Goal: Task Accomplishment & Management: Manage account settings

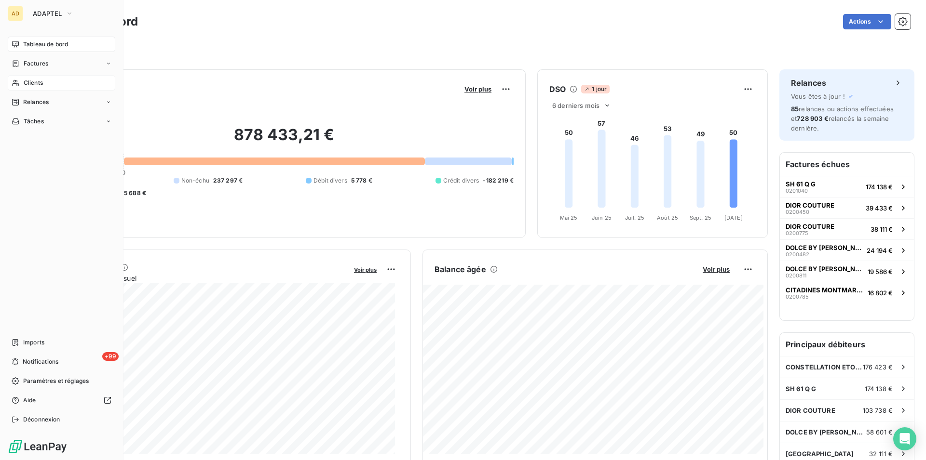
click at [52, 84] on div "Clients" at bounding box center [62, 82] width 108 height 15
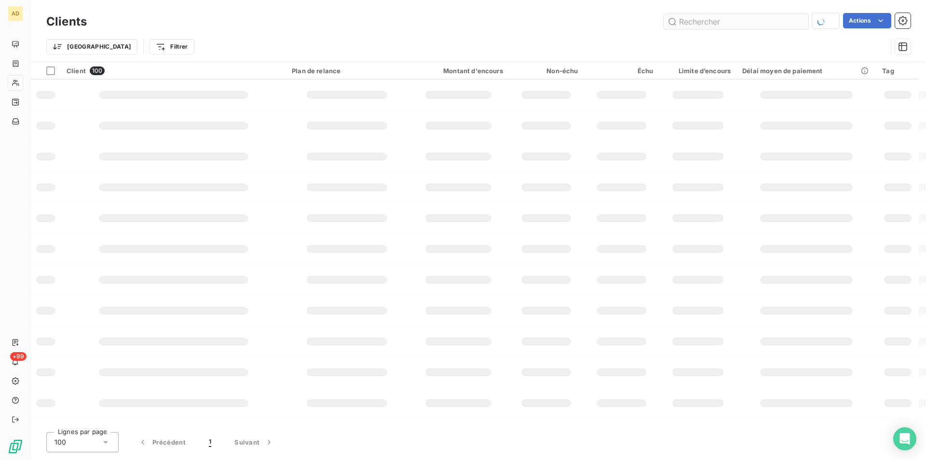
click at [769, 27] on input "text" at bounding box center [735, 21] width 145 height 15
click at [765, 20] on input "text" at bounding box center [735, 21] width 145 height 15
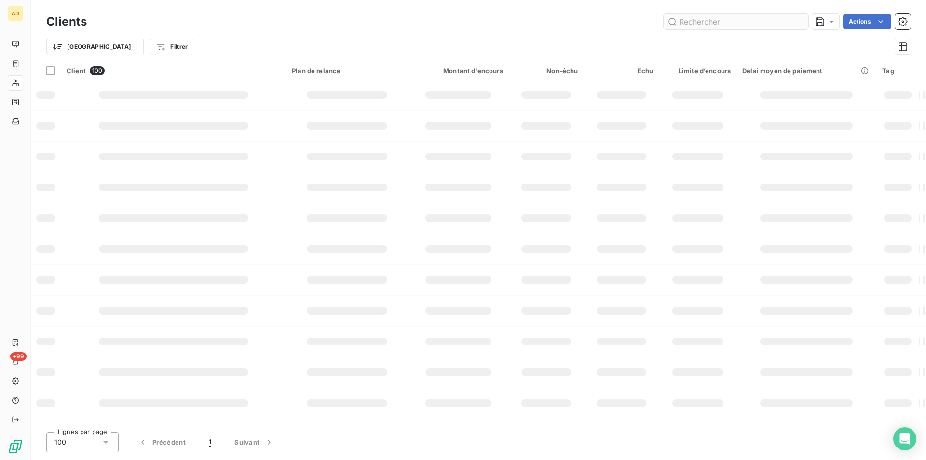
click at [765, 20] on input "text" at bounding box center [735, 21] width 145 height 15
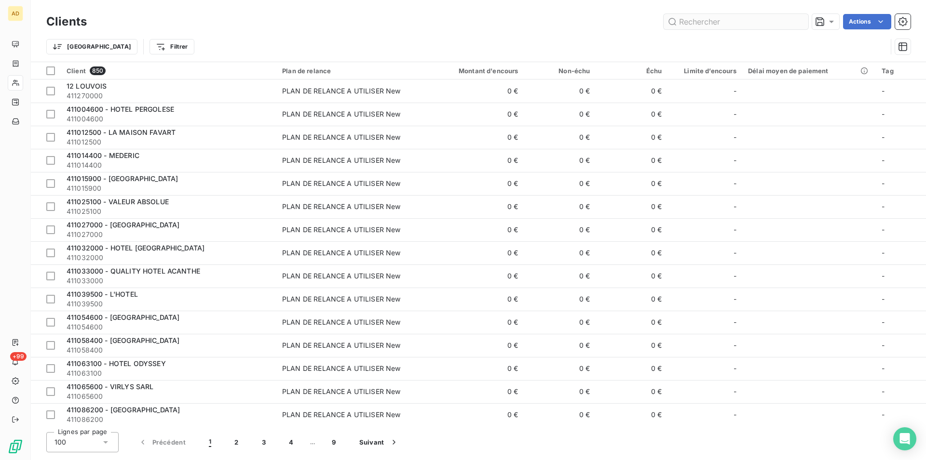
click at [765, 20] on input "text" at bounding box center [735, 21] width 145 height 15
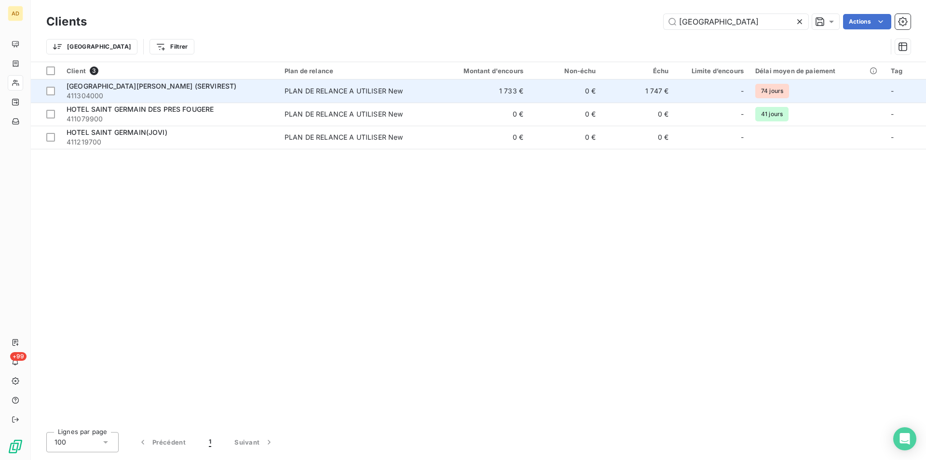
type input "[GEOGRAPHIC_DATA]"
click at [562, 92] on td "0 €" at bounding box center [565, 91] width 73 height 23
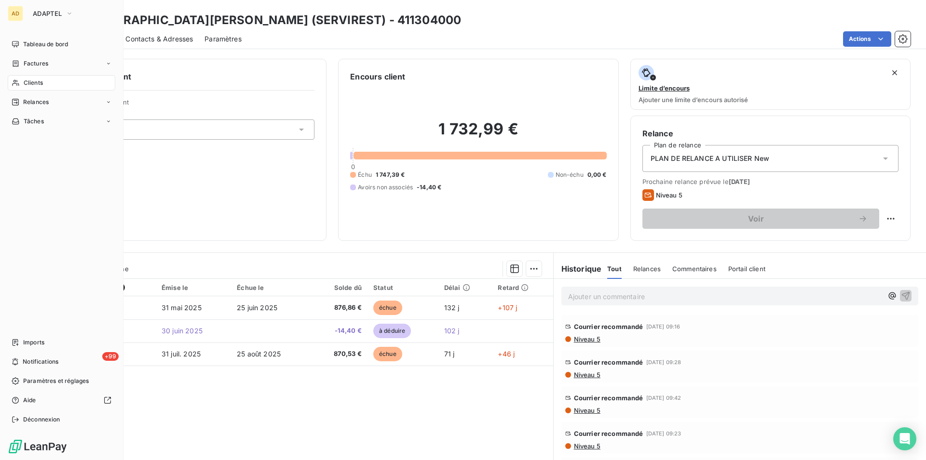
click at [21, 86] on div "Clients" at bounding box center [62, 82] width 108 height 15
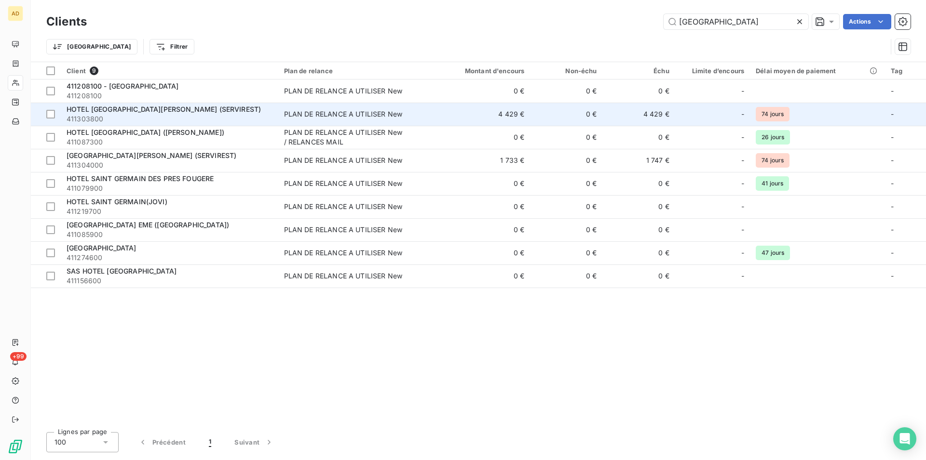
type input "[GEOGRAPHIC_DATA]"
click at [472, 114] on td "4 429 €" at bounding box center [481, 114] width 97 height 23
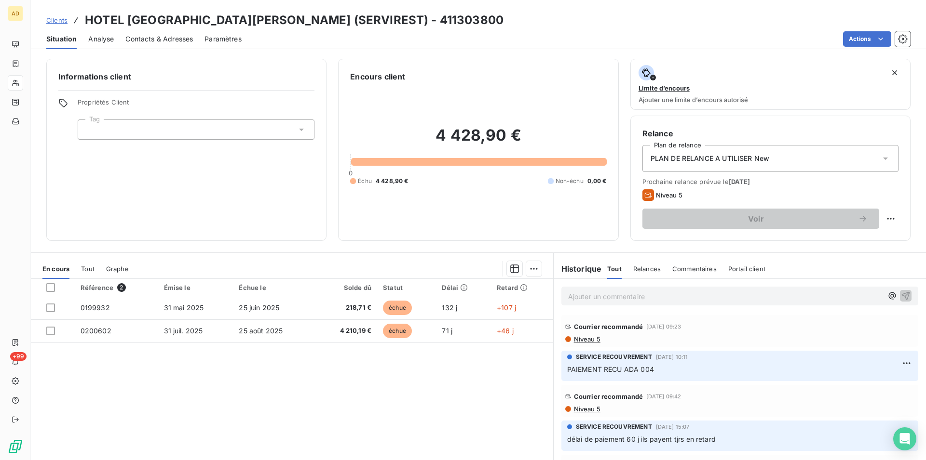
click at [466, 107] on div "4 428,90 € 0 Échu 4 428,90 € Non-échu 0,00 €" at bounding box center [478, 155] width 256 height 147
click at [49, 284] on div at bounding box center [50, 287] width 9 height 9
click at [520, 271] on div at bounding box center [340, 268] width 401 height 15
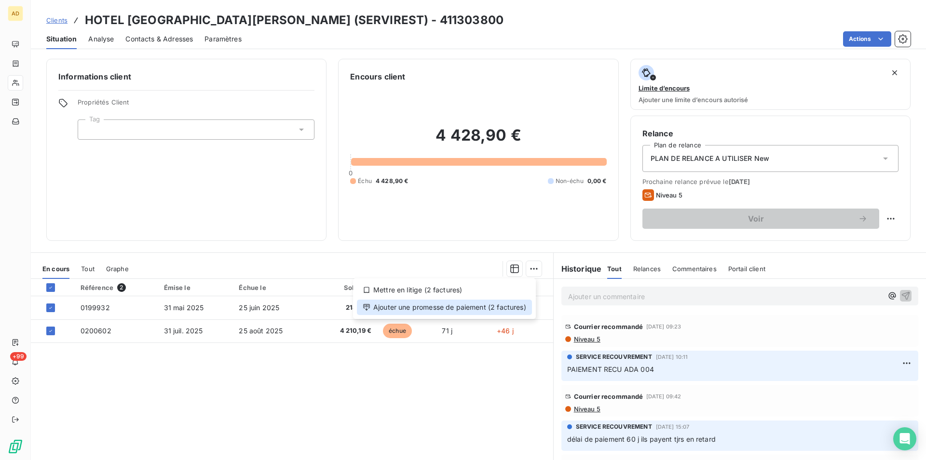
click at [499, 313] on div "Ajouter une promesse de paiement (2 factures)" at bounding box center [444, 307] width 175 height 15
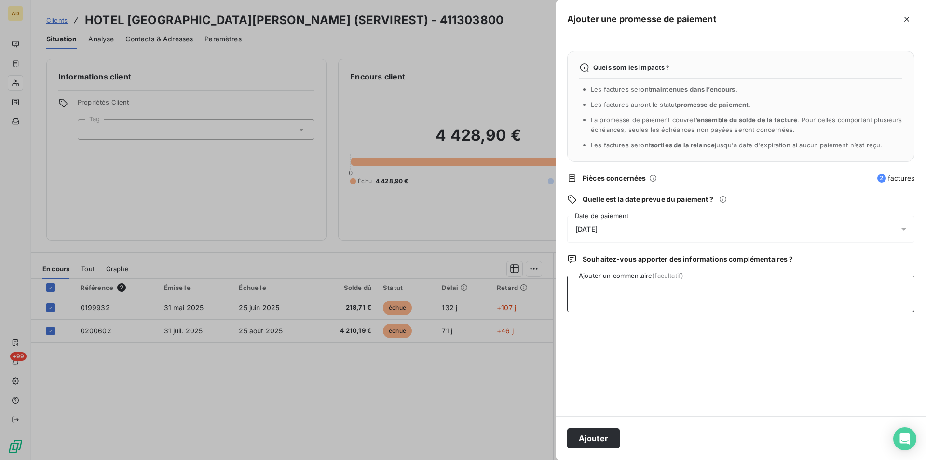
click at [660, 292] on textarea "Ajouter un commentaire (facultatif)" at bounding box center [740, 294] width 347 height 37
type textarea "PAIEMENT RECU ada 004"
click at [586, 438] on button "Ajouter" at bounding box center [593, 439] width 53 height 20
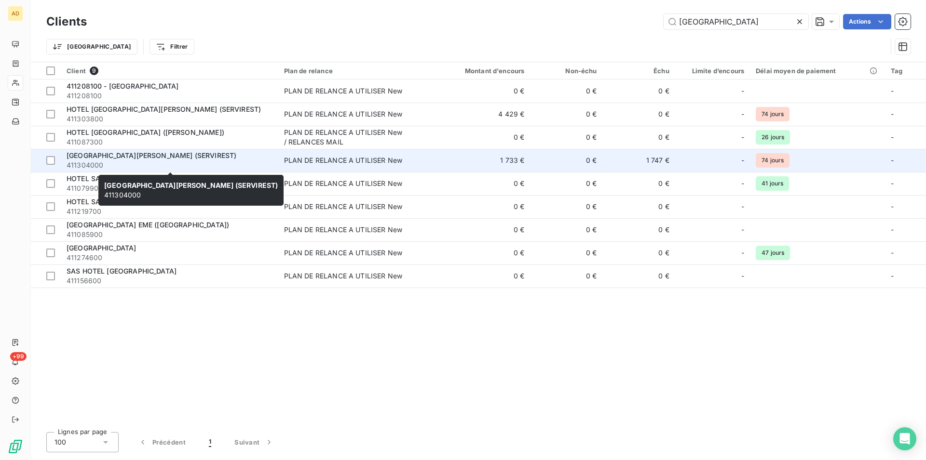
click at [263, 156] on div "[GEOGRAPHIC_DATA][PERSON_NAME] (SERVIREST)" at bounding box center [170, 156] width 206 height 10
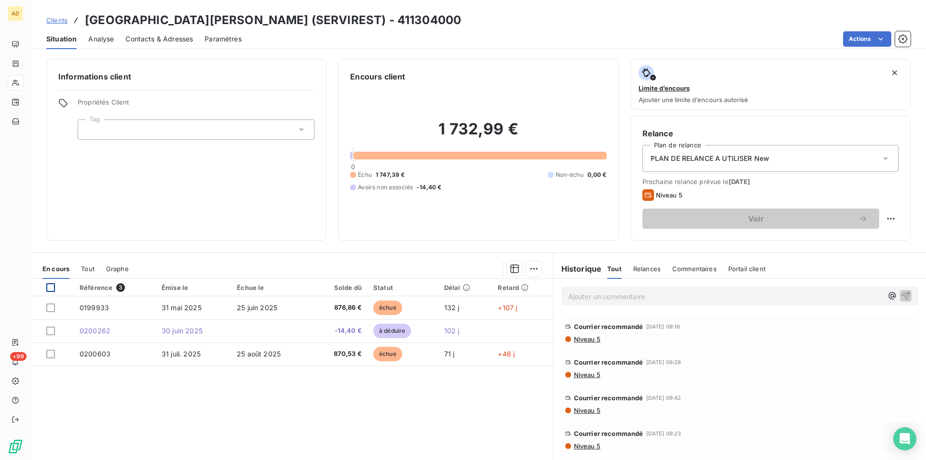
click at [50, 283] on div at bounding box center [50, 287] width 9 height 9
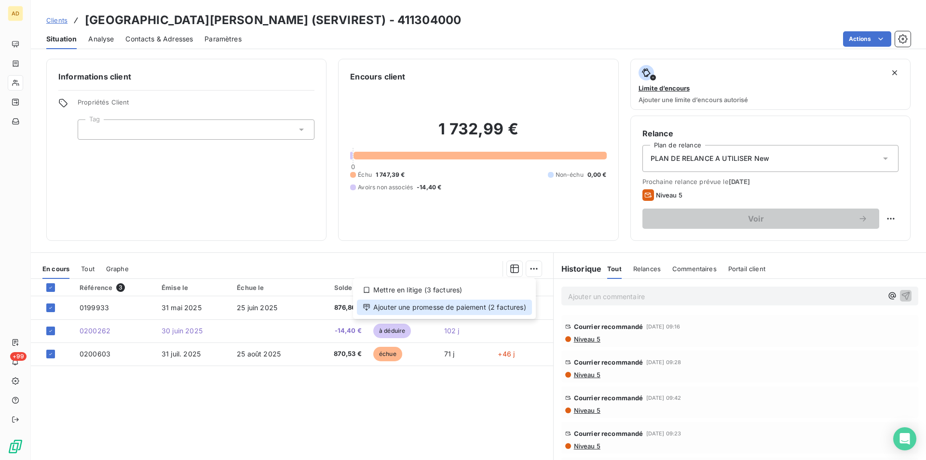
click at [484, 307] on div "Ajouter une promesse de paiement (2 factures)" at bounding box center [444, 307] width 175 height 15
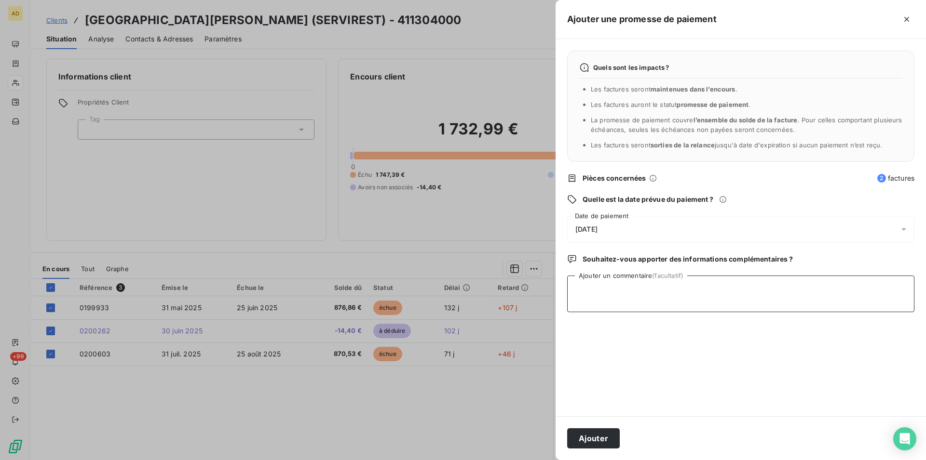
click at [595, 290] on textarea "Ajouter un commentaire (facultatif)" at bounding box center [740, 294] width 347 height 37
type textarea "PAIEMENT RECU ada004"
click at [602, 443] on button "Ajouter" at bounding box center [593, 439] width 53 height 20
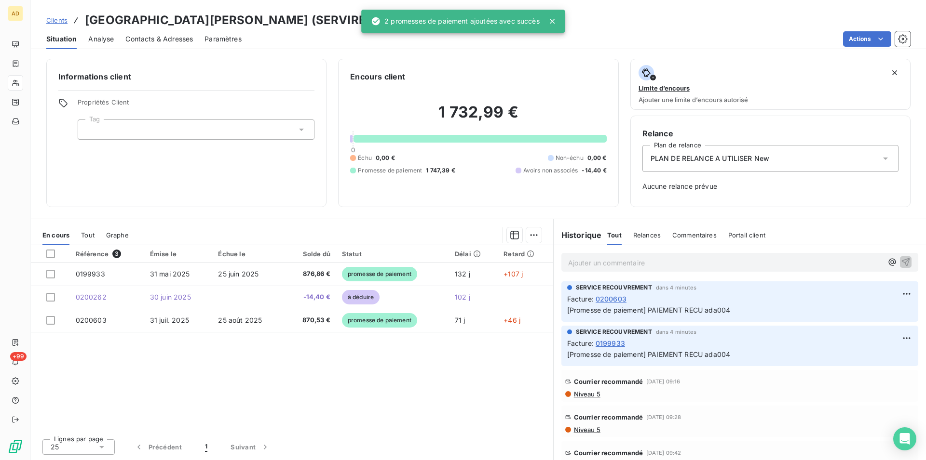
click at [299, 334] on div "Référence 3 Émise le Échue le Solde dû Statut Délai Retard 0199933 [DATE] [DATE…" at bounding box center [292, 338] width 522 height 186
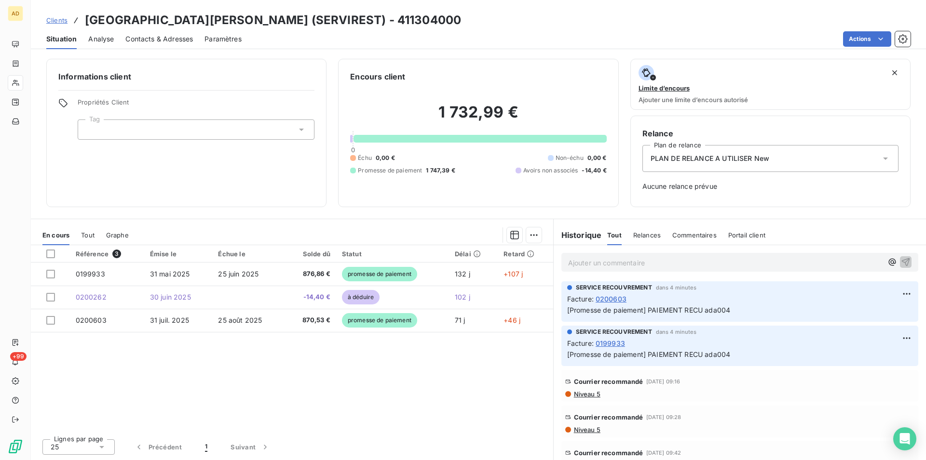
click at [279, 355] on div "Référence 3 Émise le Échue le Solde dû Statut Délai Retard 0199933 [DATE] [DATE…" at bounding box center [292, 338] width 522 height 186
click at [229, 365] on div "Référence 3 Émise le Échue le Solde dû Statut Délai Retard 0199933 [DATE] [DATE…" at bounding box center [292, 338] width 522 height 186
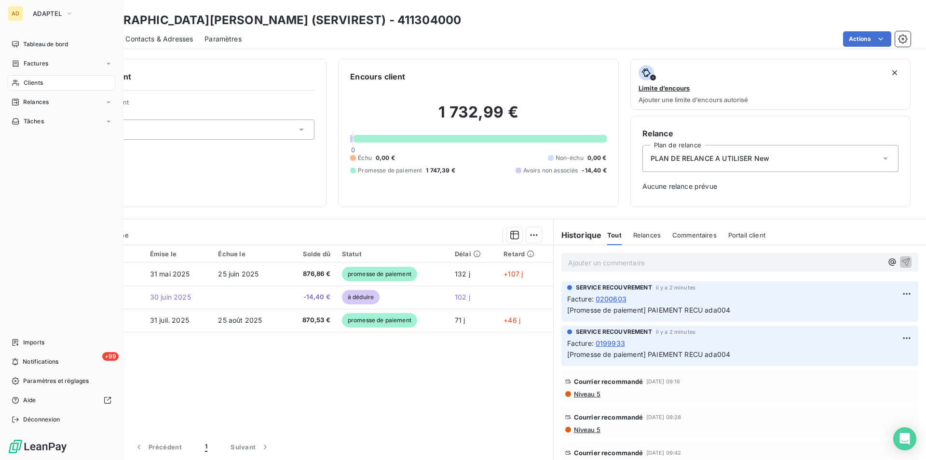
click at [9, 280] on div "Tableau de bord Factures Clients Relances Tâches Imports +99 Notifications Para…" at bounding box center [62, 232] width 108 height 391
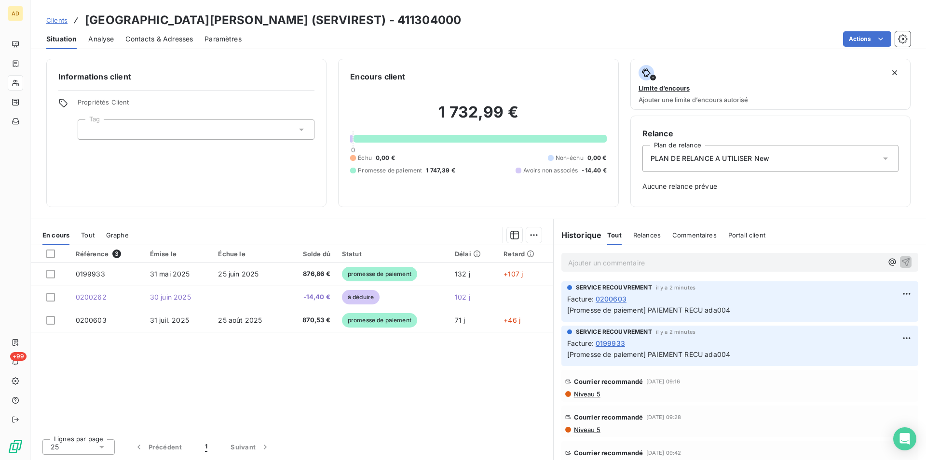
click at [64, 458] on div "Lignes par page 25 Précédent 1 Suivant" at bounding box center [292, 445] width 522 height 29
click at [163, 389] on div "Référence 3 Émise le Échue le Solde dû Statut Délai Retard 0199933 [DATE] [DATE…" at bounding box center [292, 338] width 522 height 186
click at [650, 262] on p "Ajouter un commentaire ﻿" at bounding box center [725, 263] width 314 height 12
click at [439, 343] on div "Référence 3 Émise le Échue le Solde dû Statut Délai Retard 0199933 [DATE] [DATE…" at bounding box center [292, 338] width 522 height 186
click at [181, 161] on div "Informations client Propriétés Client Tag" at bounding box center [186, 133] width 280 height 148
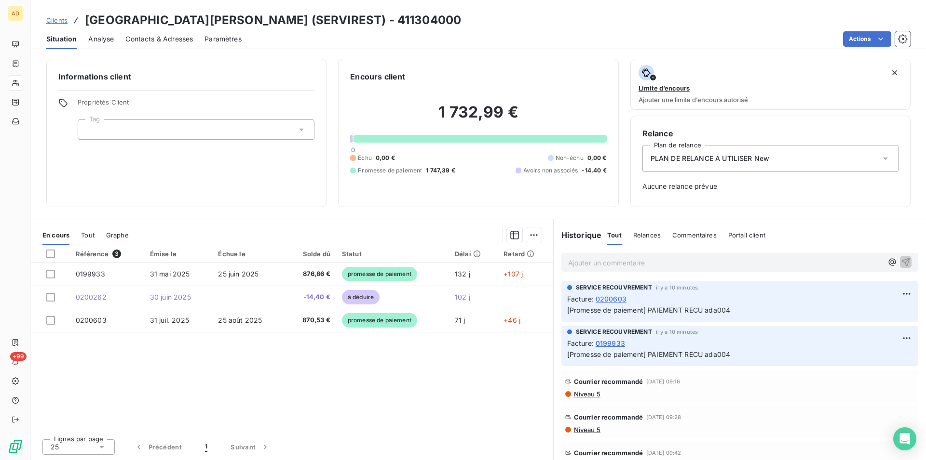
click at [323, 402] on div "Référence 3 Émise le Échue le Solde dû Statut Délai Retard 0199933 [DATE] [DATE…" at bounding box center [292, 338] width 522 height 186
click at [283, 365] on div "Référence 3 Émise le Échue le Solde dû Statut Délai Retard 0199933 [DATE] [DATE…" at bounding box center [292, 338] width 522 height 186
click at [128, 395] on div "Référence 3 Émise le Échue le Solde dû Statut Délai Retard 0199933 [DATE] [DATE…" at bounding box center [292, 338] width 522 height 186
click at [139, 348] on div "Référence 3 Émise le Échue le Solde dû Statut Délai Retard 0199933 [DATE] [DATE…" at bounding box center [292, 338] width 522 height 186
click at [142, 356] on div "Référence 3 Émise le Échue le Solde dû Statut Délai Retard 0199933 [DATE] [DATE…" at bounding box center [292, 338] width 522 height 186
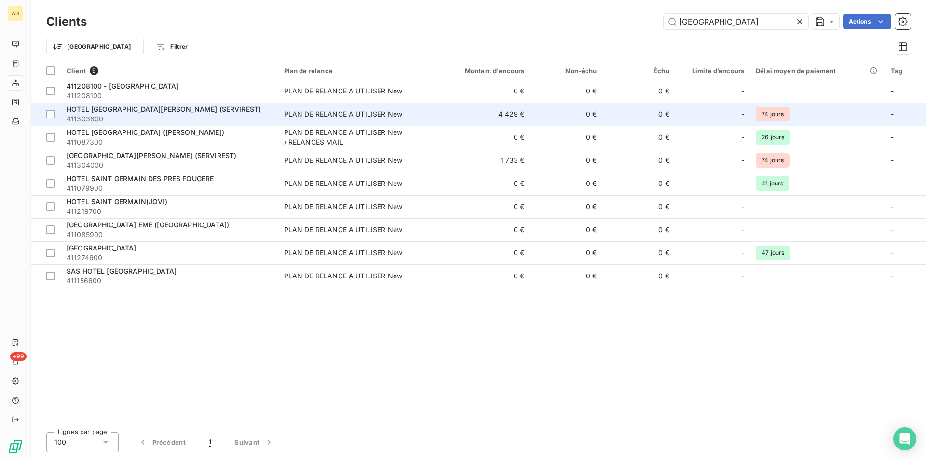
click at [178, 112] on span "HOTEL [GEOGRAPHIC_DATA][PERSON_NAME] (SERVIREST)" at bounding box center [164, 109] width 194 height 8
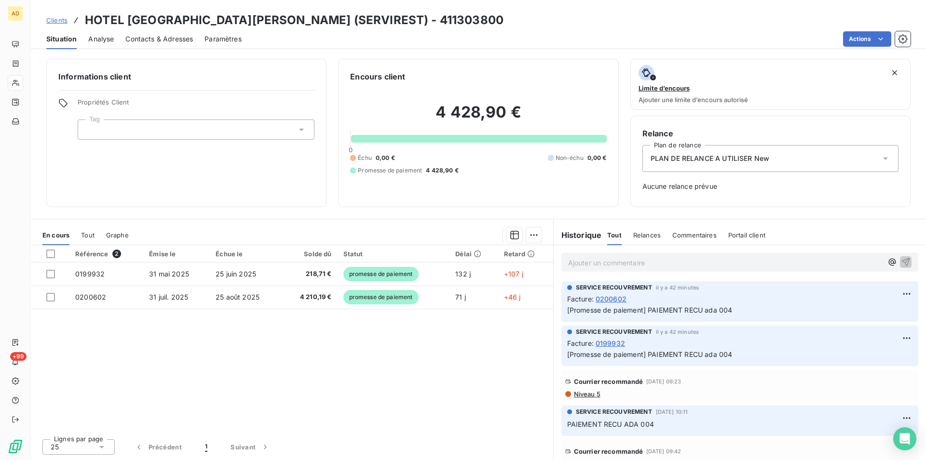
click at [309, 367] on div "Référence 2 Émise le Échue le Solde dû Statut Délai Retard 0199932 [DATE] [DATE…" at bounding box center [292, 338] width 522 height 186
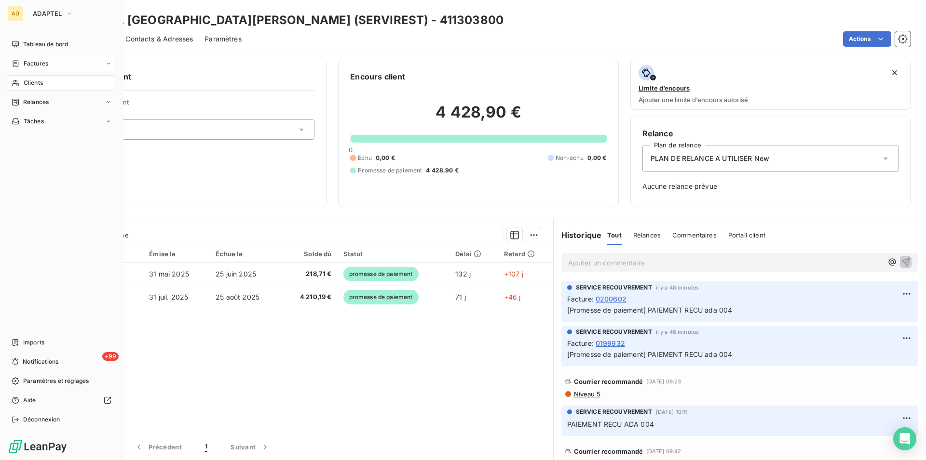
click at [21, 67] on div "Factures" at bounding box center [30, 63] width 37 height 9
click at [40, 86] on span "Factures" at bounding box center [35, 83] width 25 height 9
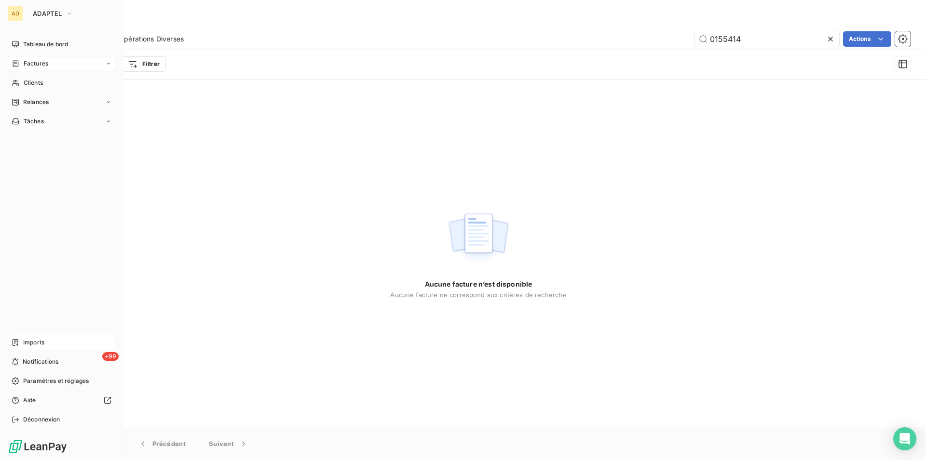
click at [33, 340] on span "Imports" at bounding box center [33, 342] width 21 height 9
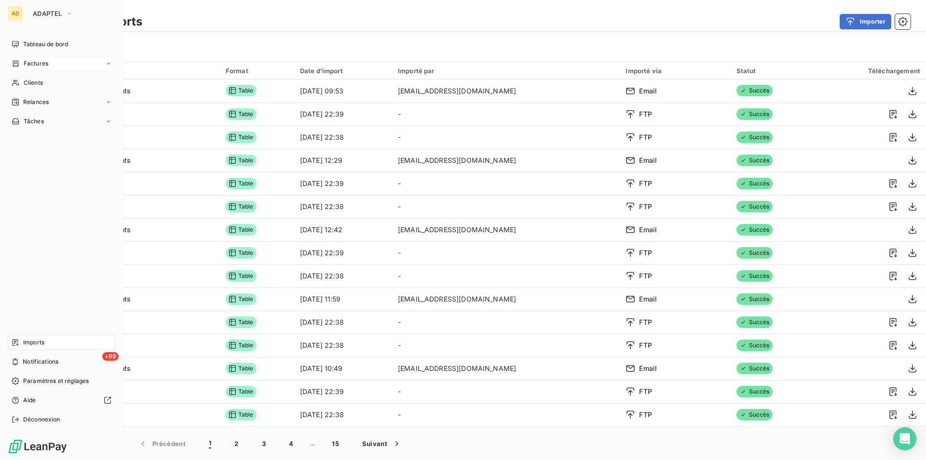
click at [19, 65] on icon at bounding box center [16, 64] width 8 height 8
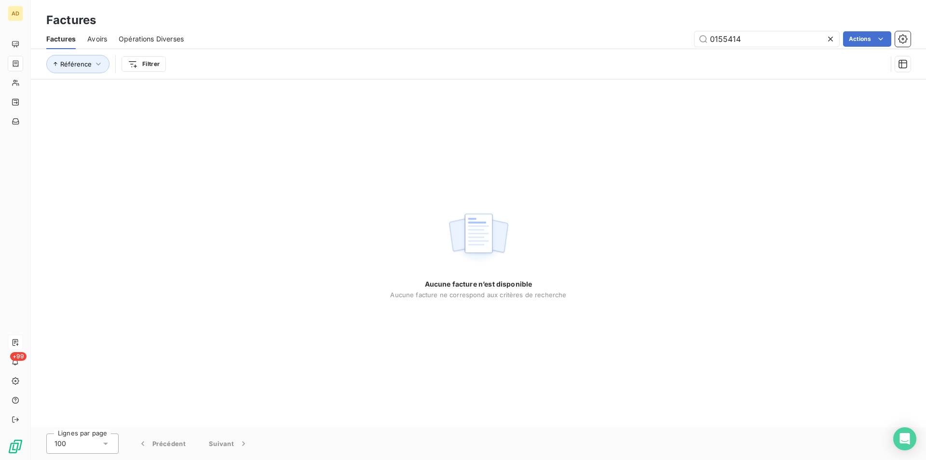
click at [828, 36] on icon at bounding box center [830, 39] width 10 height 10
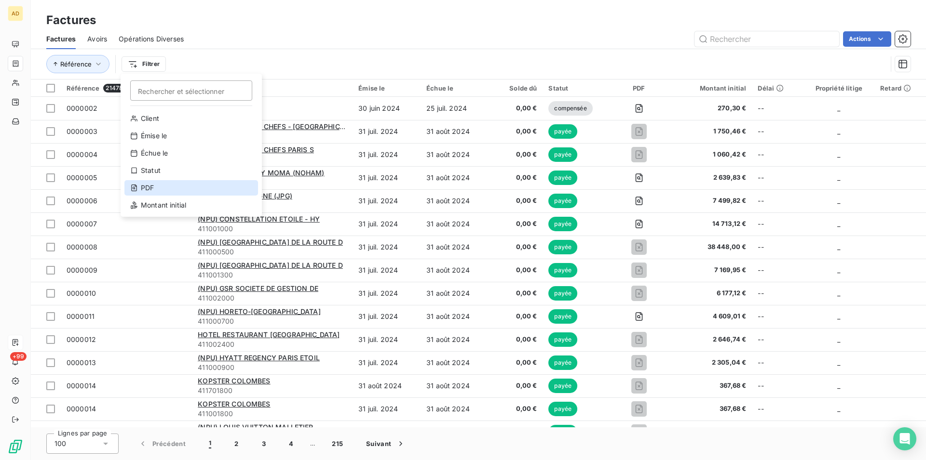
click at [152, 183] on div "PDF" at bounding box center [191, 187] width 134 height 15
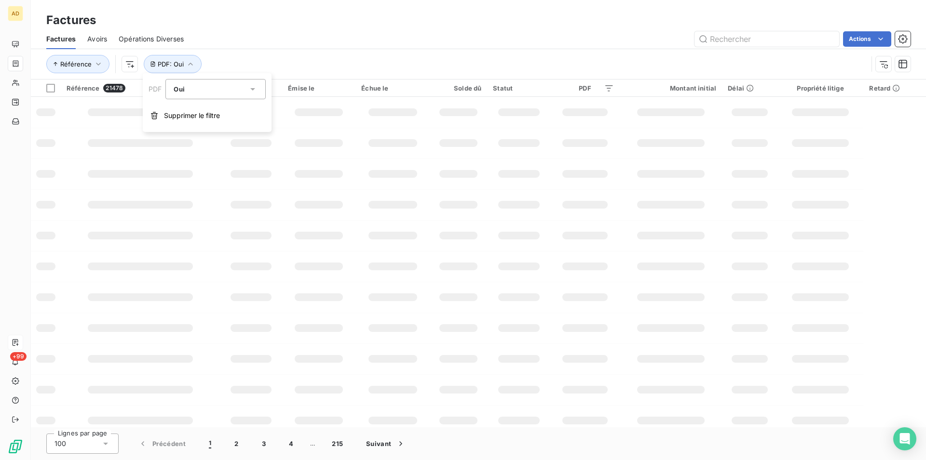
click at [257, 86] on icon at bounding box center [253, 89] width 10 height 10
click at [238, 129] on li "Non" at bounding box center [215, 129] width 100 height 17
click at [333, 125] on td at bounding box center [318, 112] width 73 height 31
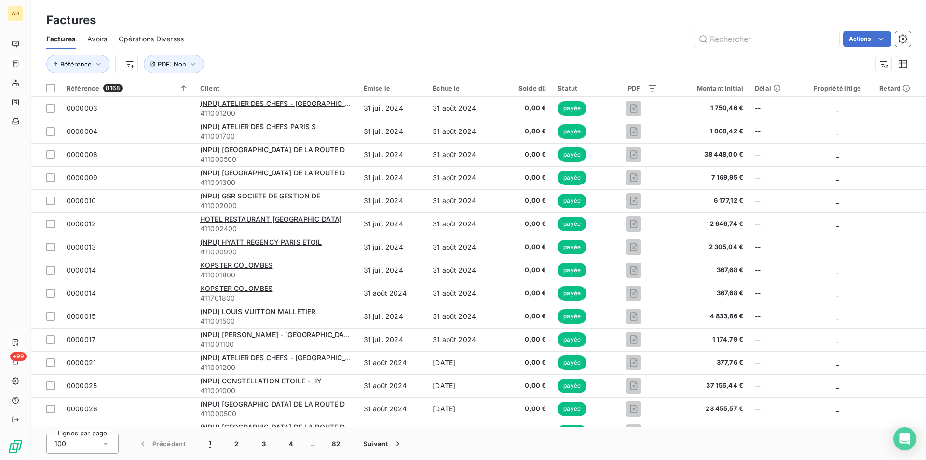
click at [319, 34] on div "Actions" at bounding box center [552, 38] width 715 height 15
click at [618, 44] on div "Actions" at bounding box center [552, 38] width 715 height 15
click at [925, 58] on div "Référence PDF : Non" at bounding box center [478, 64] width 895 height 30
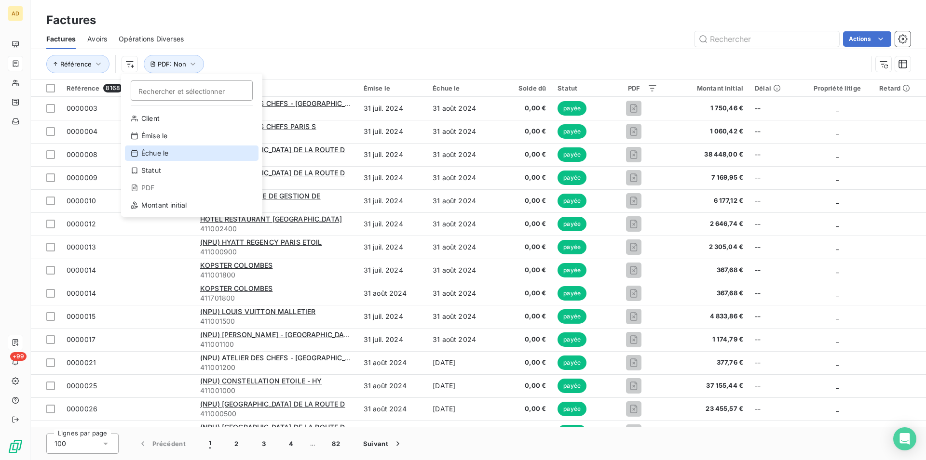
click at [166, 156] on div "Échue le" at bounding box center [192, 153] width 134 height 15
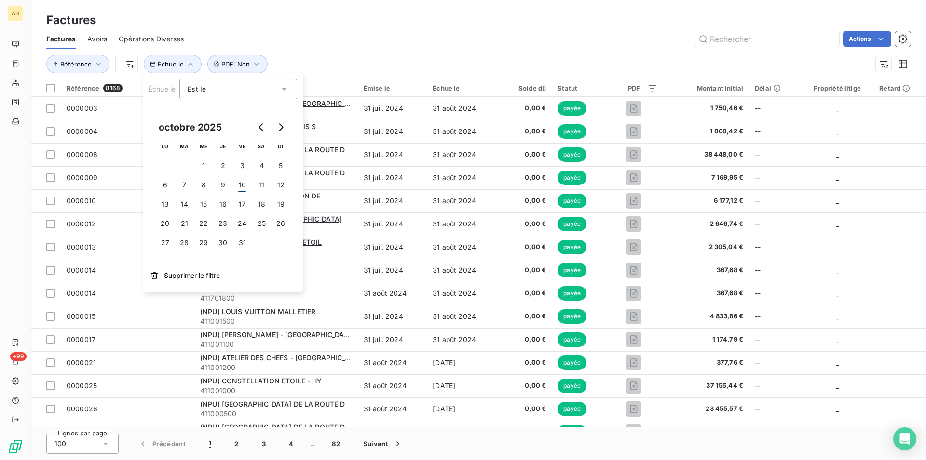
click at [300, 51] on div "Référence Échue le PDF : Non" at bounding box center [478, 64] width 864 height 30
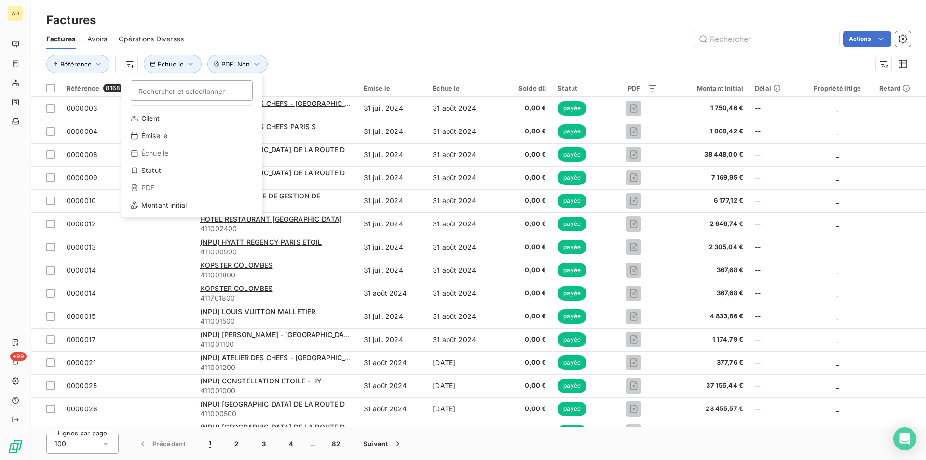
click at [600, 34] on html "AD +99 Factures Factures Avoirs Opérations Diverses Actions Référence Recherche…" at bounding box center [463, 230] width 926 height 460
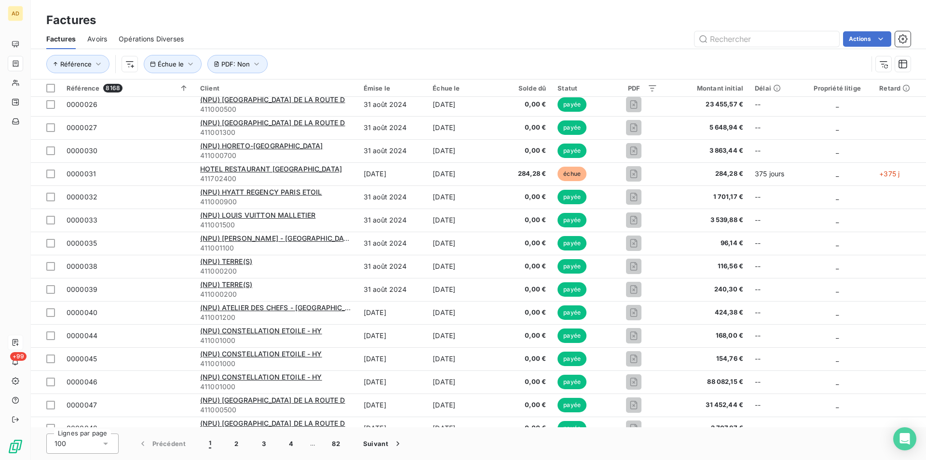
scroll to position [241, 0]
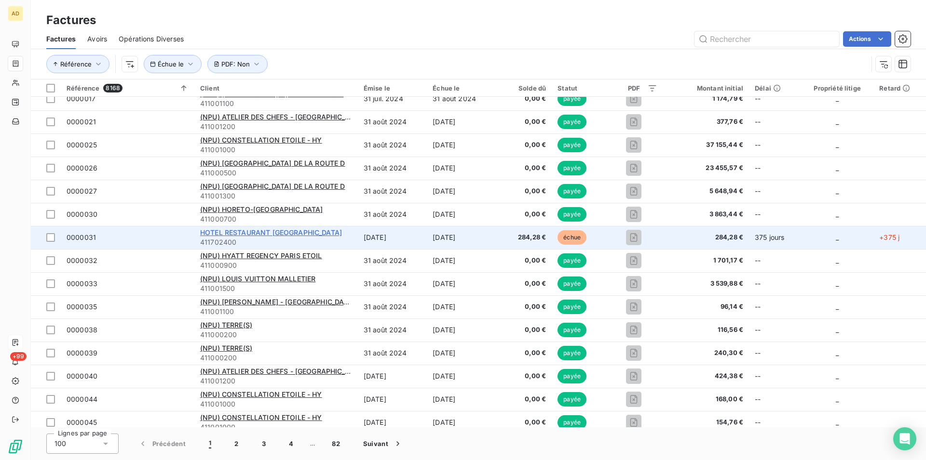
click at [228, 232] on span "HOTEL RESTAURANT [GEOGRAPHIC_DATA]" at bounding box center [271, 233] width 142 height 8
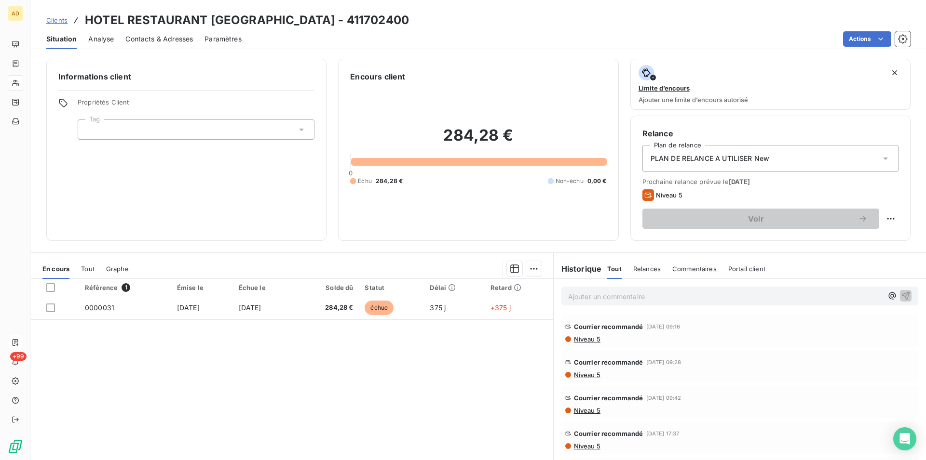
click at [257, 379] on div "Référence 1 Émise le Échue le Solde dû Statut Délai Retard 0000031 [DATE] [DATE…" at bounding box center [292, 372] width 522 height 186
click at [189, 356] on div "Référence 1 Émise le Échue le Solde dû Statut Délai Retard 0000031 [DATE] [DATE…" at bounding box center [292, 372] width 522 height 186
click at [225, 375] on div "Référence 1 Émise le Échue le Solde dû Statut Délai Retard 0000031 [DATE] [DATE…" at bounding box center [292, 372] width 522 height 186
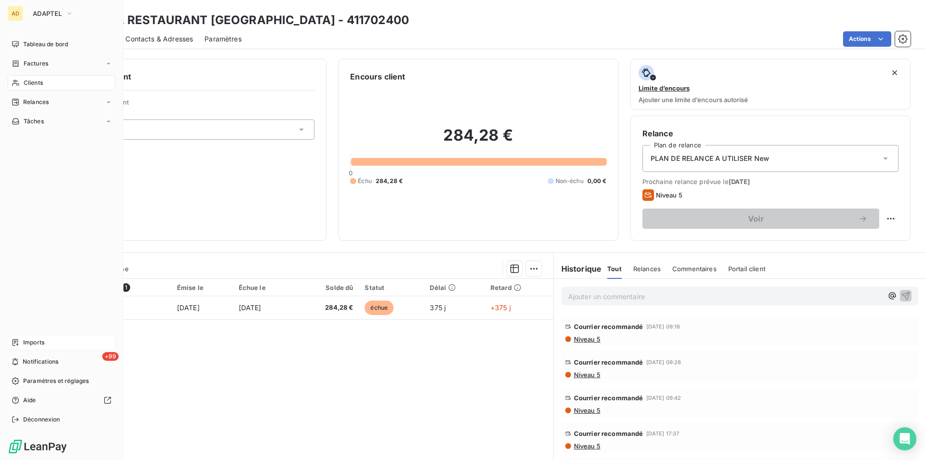
click at [35, 81] on span "Clients" at bounding box center [33, 83] width 19 height 9
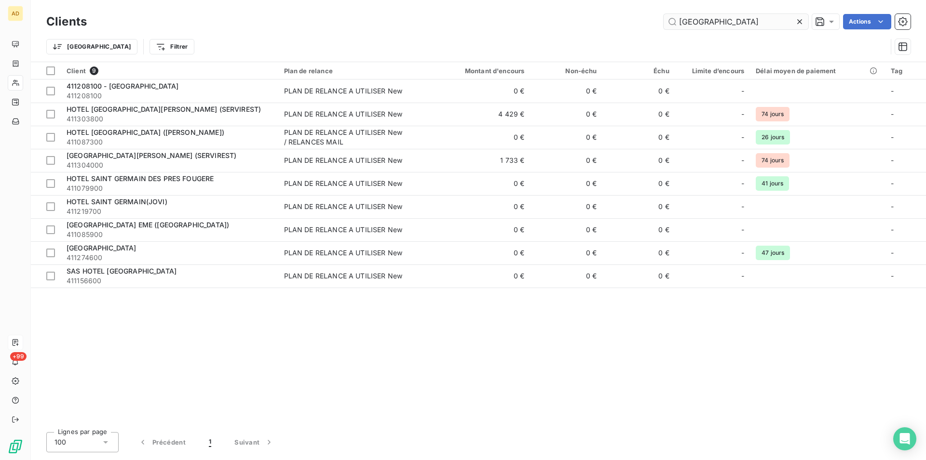
click at [792, 18] on input "[GEOGRAPHIC_DATA]" at bounding box center [735, 21] width 145 height 15
click at [800, 23] on icon at bounding box center [799, 21] width 5 height 5
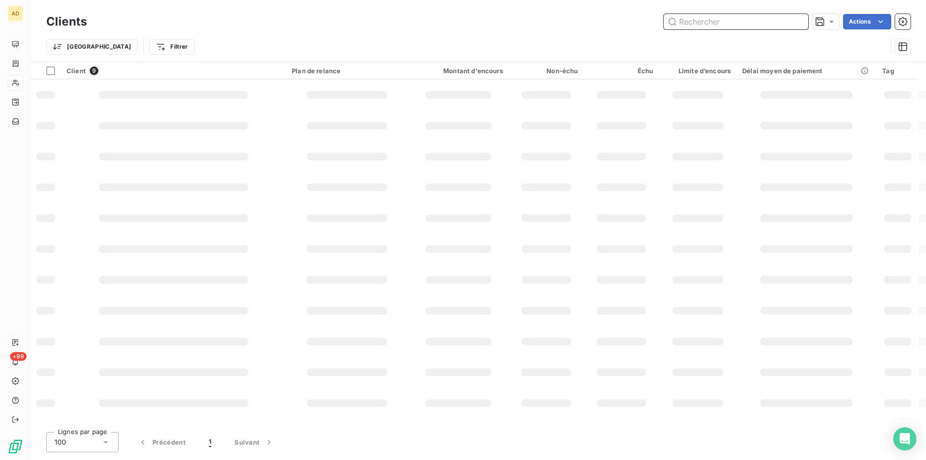
click at [778, 23] on input "text" at bounding box center [735, 21] width 145 height 15
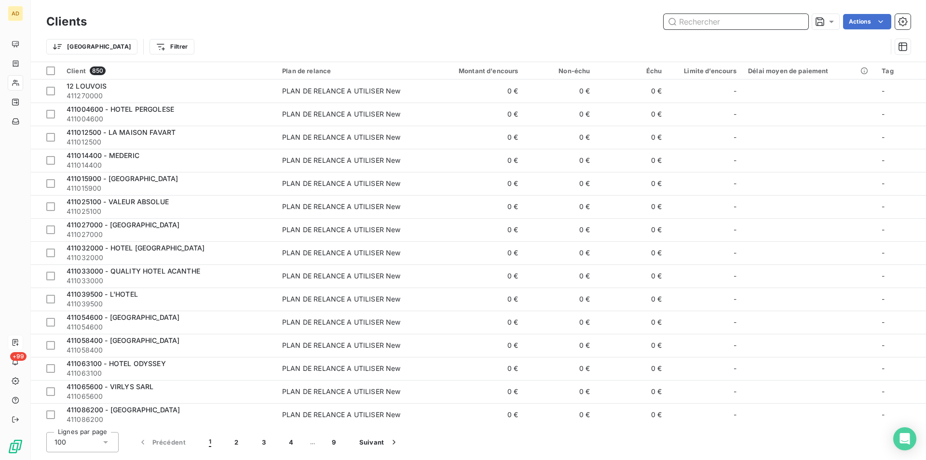
click at [778, 23] on input "text" at bounding box center [735, 21] width 145 height 15
click at [697, 24] on input "text" at bounding box center [735, 21] width 145 height 15
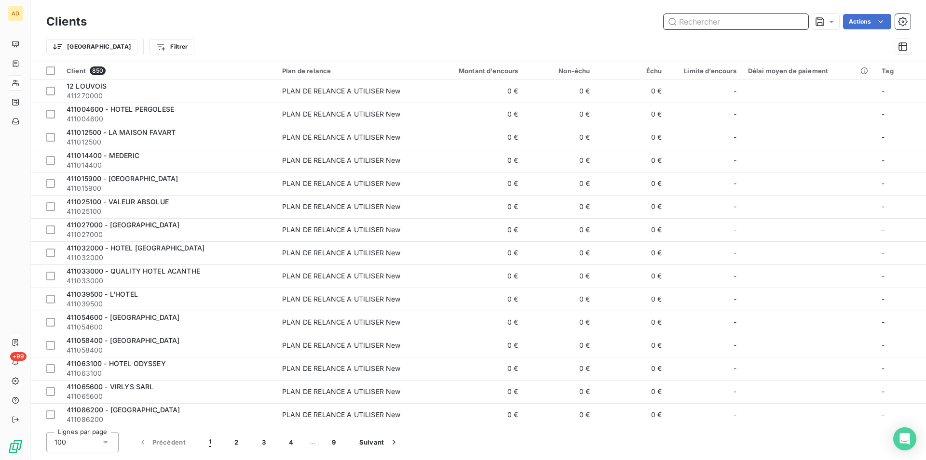
click at [697, 24] on input "text" at bounding box center [735, 21] width 145 height 15
paste input "HOTEL [PERSON_NAME]"
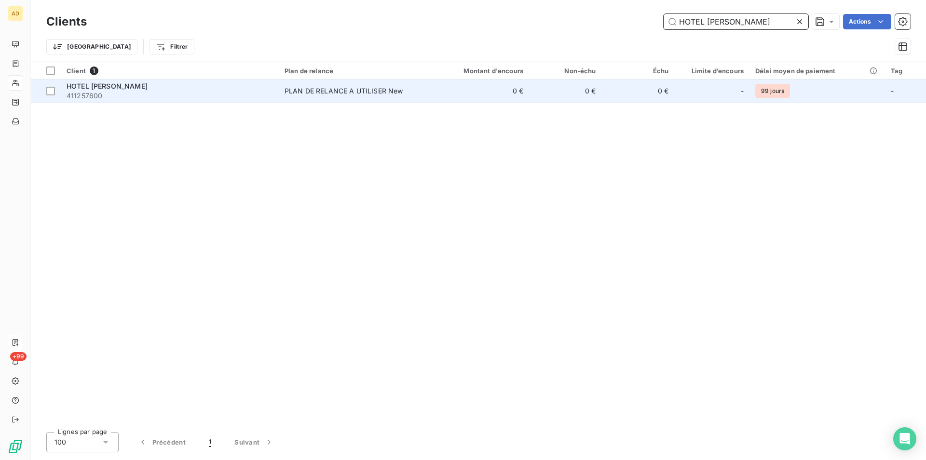
type input "HOTEL [PERSON_NAME]"
click at [380, 90] on div "PLAN DE RELANCE A UTILISER New" at bounding box center [343, 91] width 119 height 10
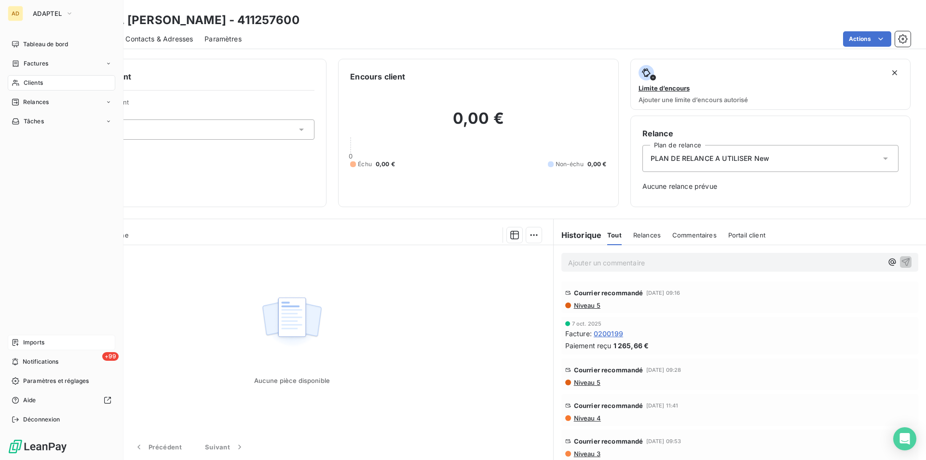
click at [29, 80] on span "Clients" at bounding box center [33, 83] width 19 height 9
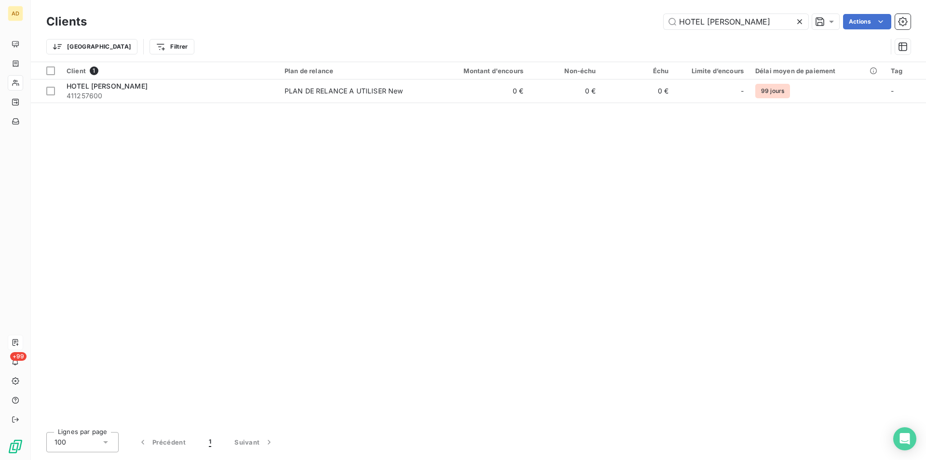
click at [798, 23] on icon at bounding box center [799, 21] width 5 height 5
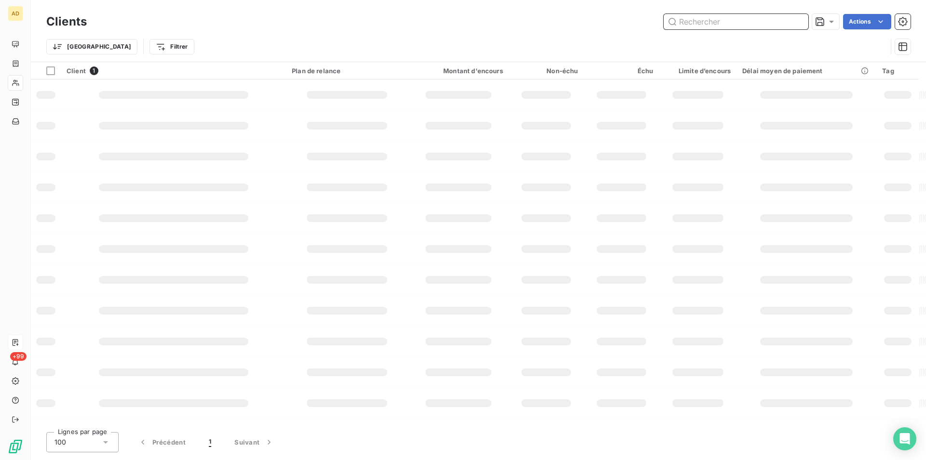
click at [798, 23] on input "text" at bounding box center [735, 21] width 145 height 15
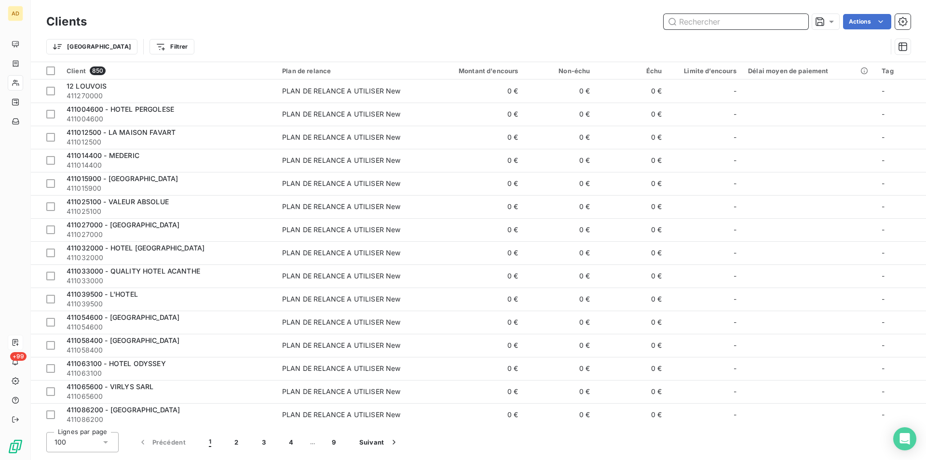
click at [798, 23] on input "text" at bounding box center [735, 21] width 145 height 15
click at [716, 20] on input "text" at bounding box center [735, 21] width 145 height 15
paste input "GORALSKA SERVICES"
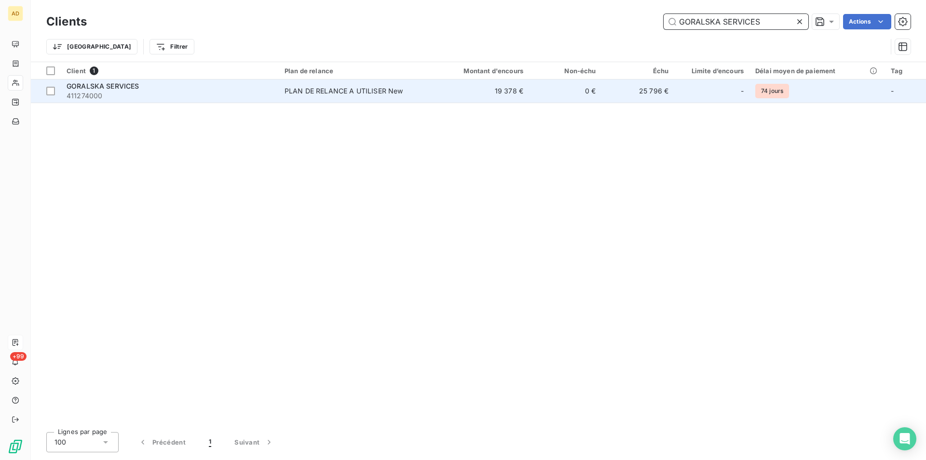
type input "GORALSKA SERVICES"
click at [270, 88] on div "GORALSKA SERVICES" at bounding box center [170, 86] width 206 height 10
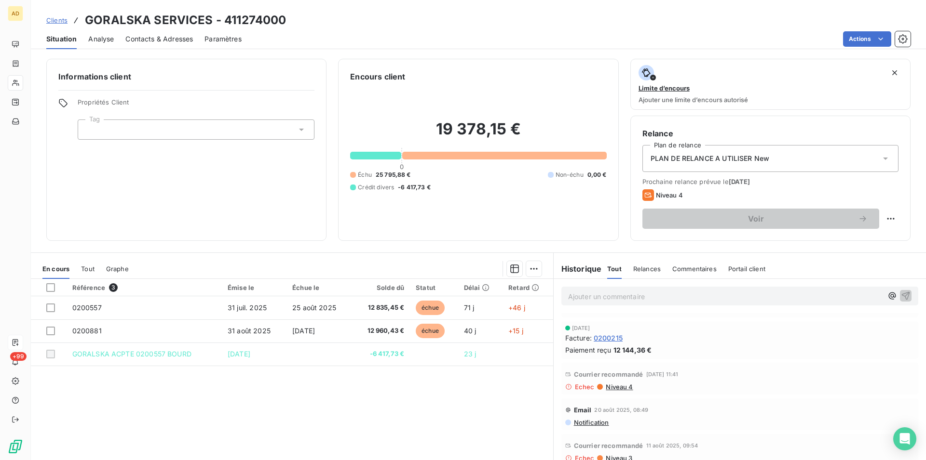
scroll to position [148, 0]
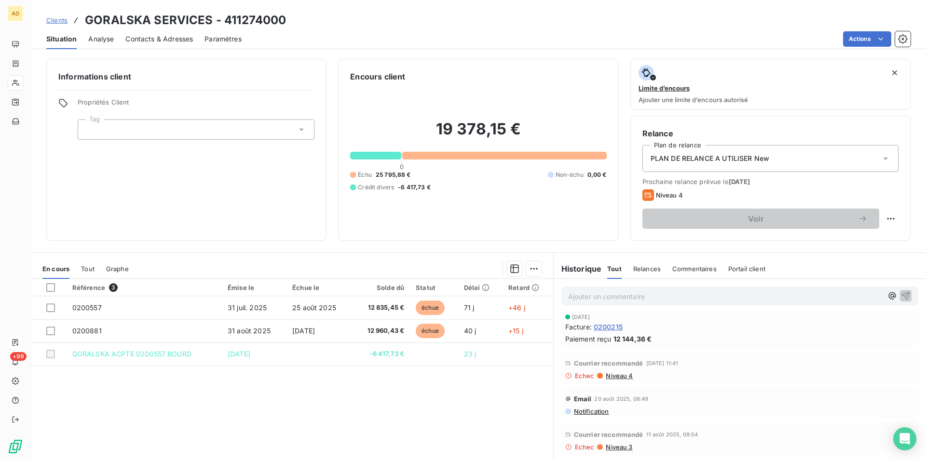
click at [106, 377] on div "Référence 3 Émise le Échue le Solde dû Statut Délai Retard 0200557 [DATE] [DATE…" at bounding box center [292, 372] width 522 height 186
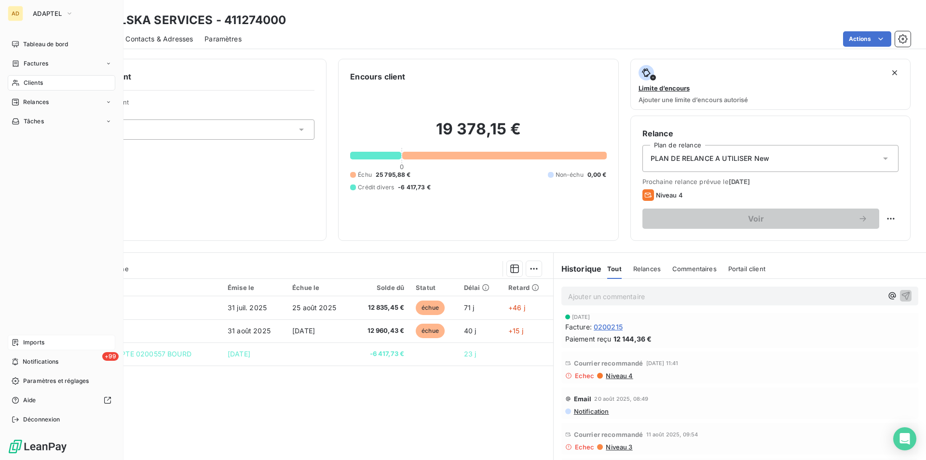
click at [16, 77] on div "Clients" at bounding box center [62, 82] width 108 height 15
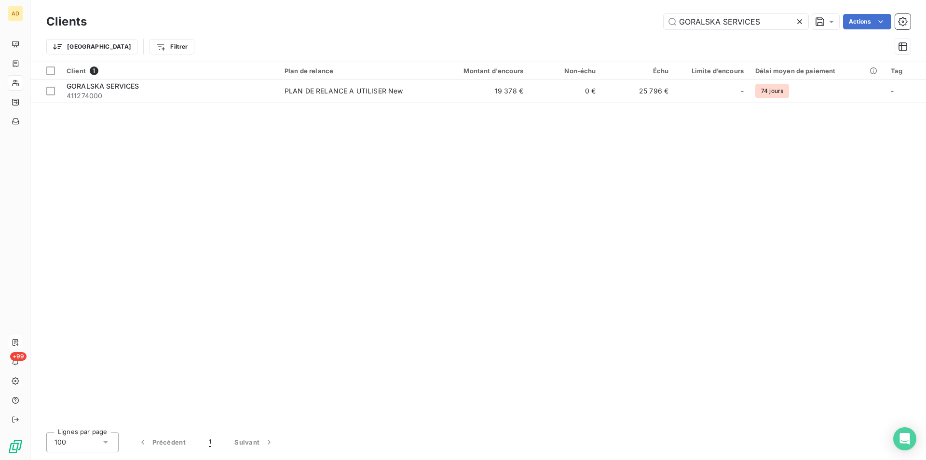
click at [803, 20] on icon at bounding box center [799, 22] width 10 height 10
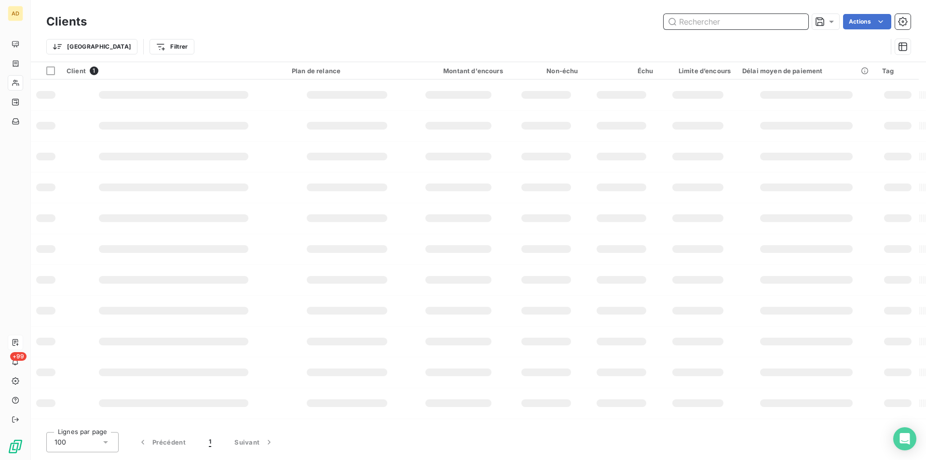
click at [803, 20] on input "text" at bounding box center [735, 21] width 145 height 15
click at [771, 27] on input "text" at bounding box center [735, 21] width 145 height 15
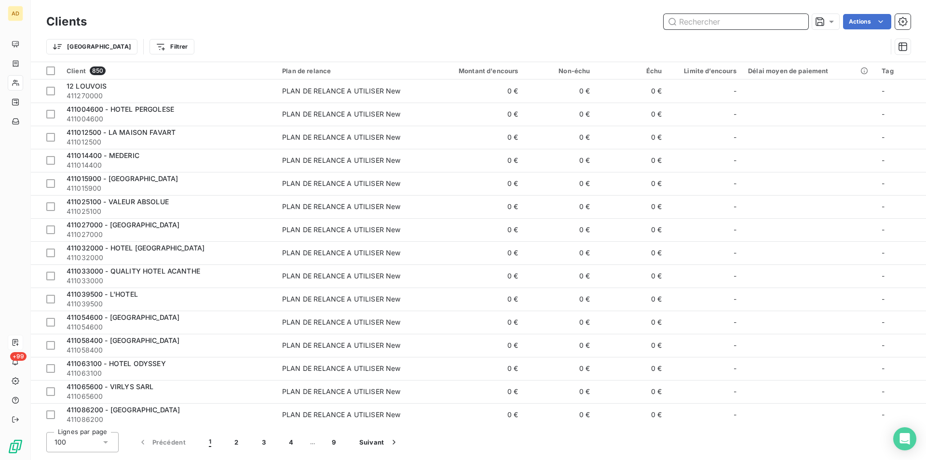
click at [771, 27] on input "text" at bounding box center [735, 21] width 145 height 15
click at [758, 22] on input "text" at bounding box center [735, 21] width 145 height 15
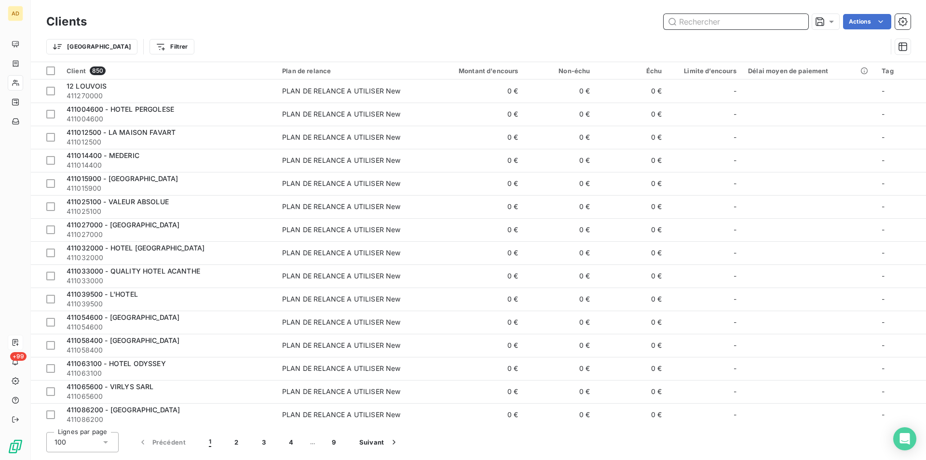
click at [758, 22] on input "text" at bounding box center [735, 21] width 145 height 15
paste input "HOTELIERE CHATEAUBRIAN"
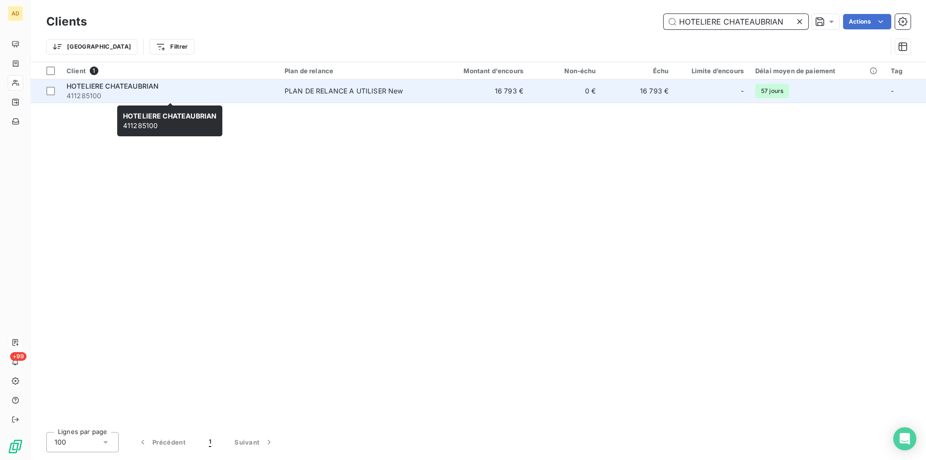
type input "HOTELIERE CHATEAUBRIAN"
click at [265, 94] on span "411285100" at bounding box center [170, 96] width 206 height 10
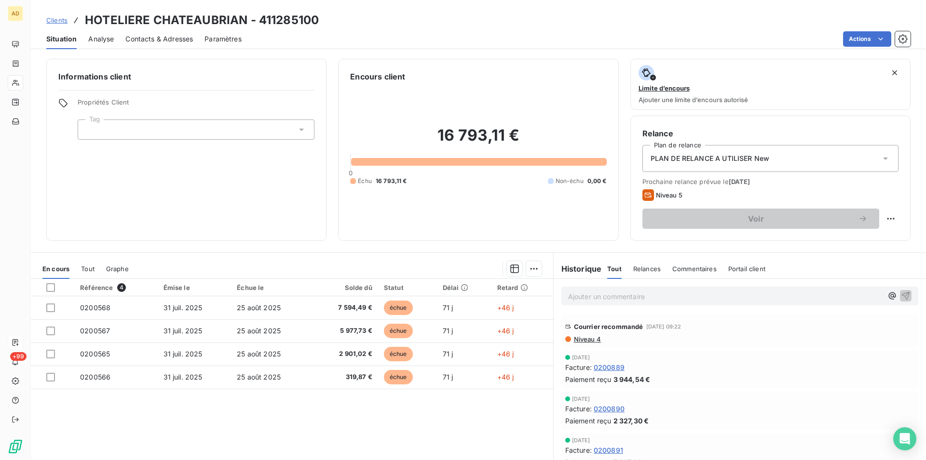
scroll to position [49, 0]
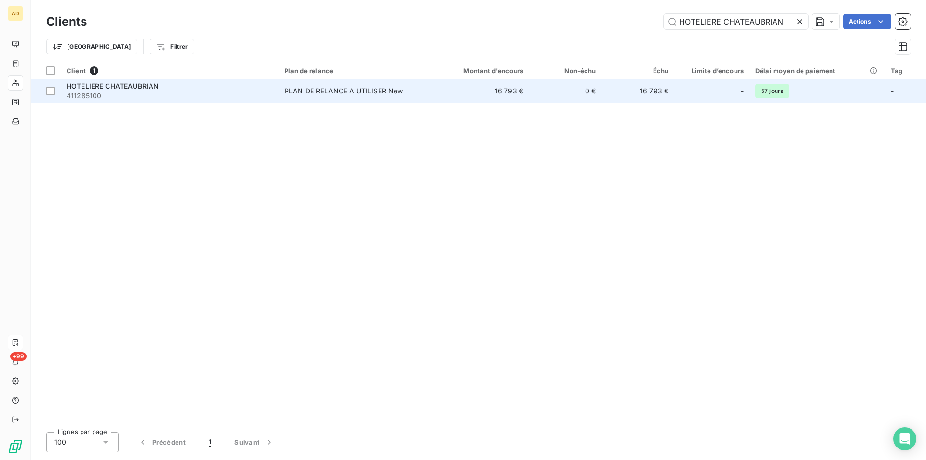
click at [373, 94] on div "PLAN DE RELANCE A UTILISER New" at bounding box center [343, 91] width 119 height 10
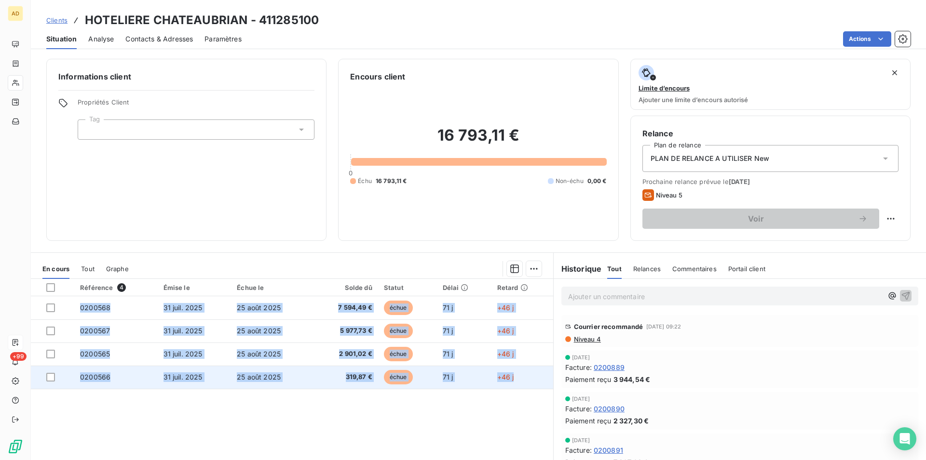
drag, startPoint x: 87, startPoint y: 18, endPoint x: 518, endPoint y: 381, distance: 563.1
click at [518, 381] on div "Clients HOTELIERE CHATEAUBRIAN - 411285100 Situation Analyse Contacts & Adresse…" at bounding box center [478, 230] width 895 height 460
copy tbody "0200568 [DATE] [DATE] 7 594,49 € échue 71 j +46 j 0200567 [DATE] [DATE] 5 977,7…"
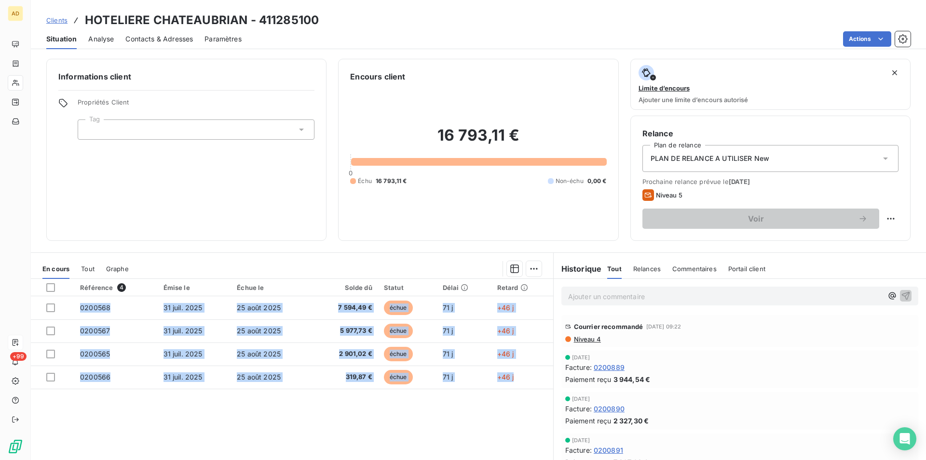
click at [178, 37] on span "Contacts & Adresses" at bounding box center [158, 39] width 67 height 10
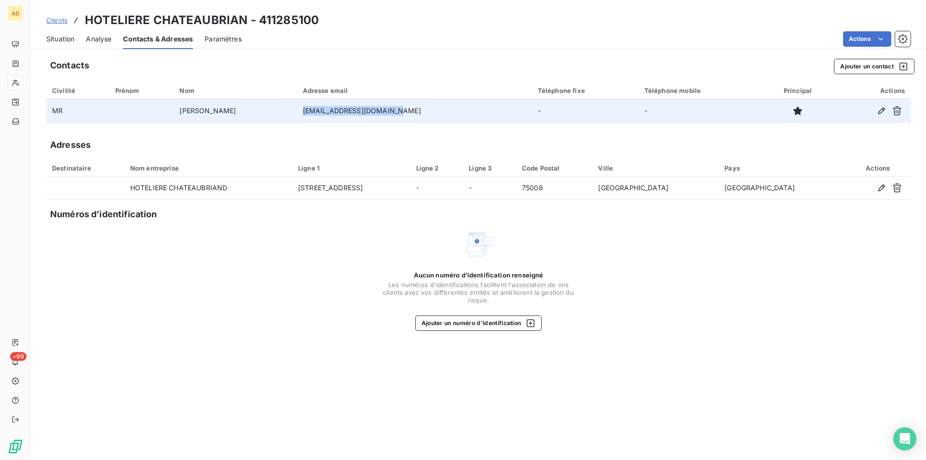
drag, startPoint x: 389, startPoint y: 108, endPoint x: 294, endPoint y: 114, distance: 95.2
click at [297, 114] on td "[EMAIL_ADDRESS][DOMAIN_NAME]" at bounding box center [414, 110] width 235 height 23
copy td "[EMAIL_ADDRESS][DOMAIN_NAME]"
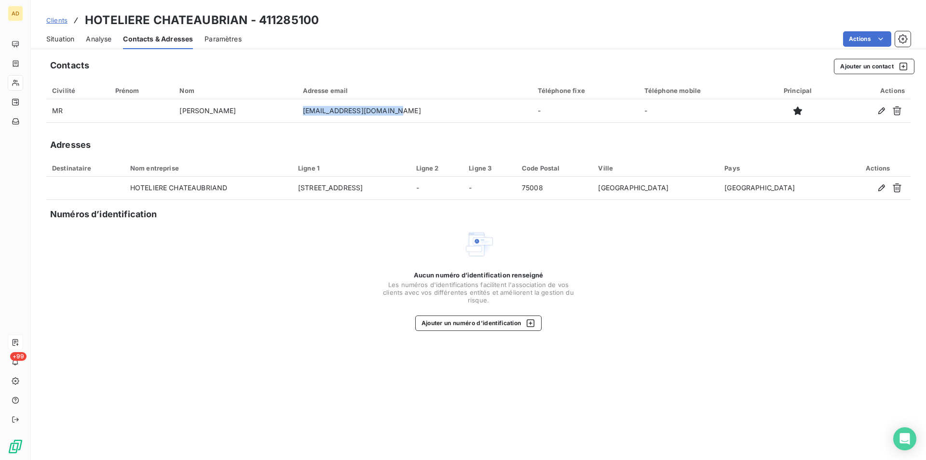
click at [60, 37] on span "Situation" at bounding box center [60, 39] width 28 height 10
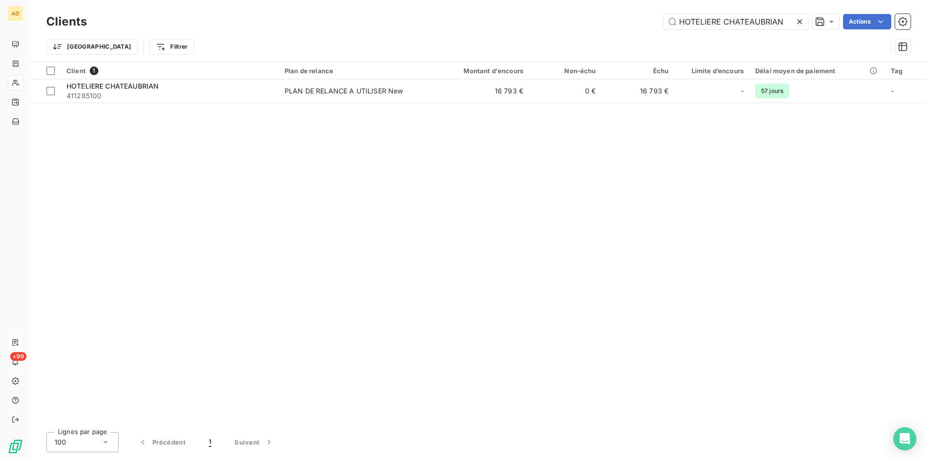
click at [796, 24] on icon at bounding box center [799, 22] width 10 height 10
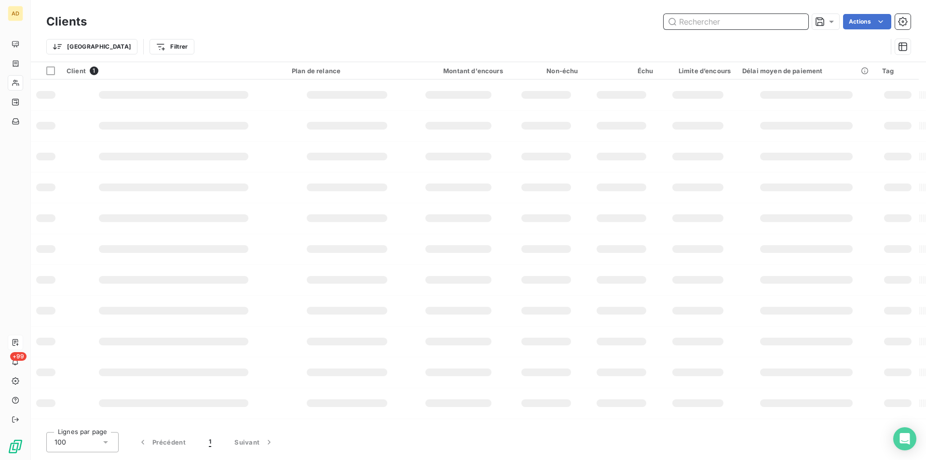
click at [796, 24] on input "text" at bounding box center [735, 21] width 145 height 15
click at [777, 23] on input "text" at bounding box center [735, 21] width 145 height 15
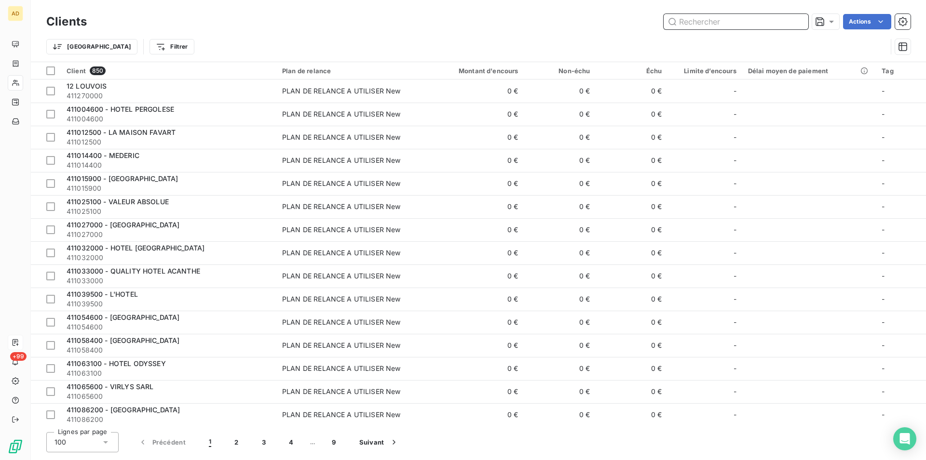
paste input "[GEOGRAPHIC_DATA]"
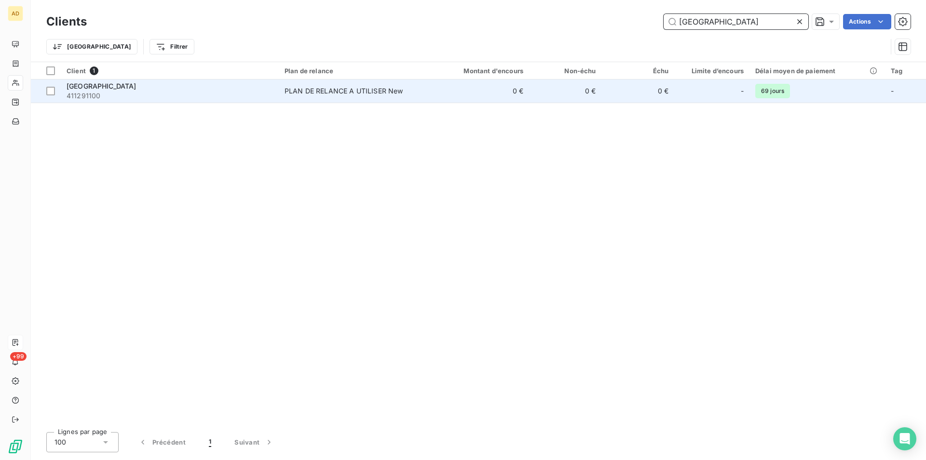
type input "[GEOGRAPHIC_DATA]"
click at [412, 96] on td "PLAN DE RELANCE A UTILISER New" at bounding box center [355, 91] width 153 height 23
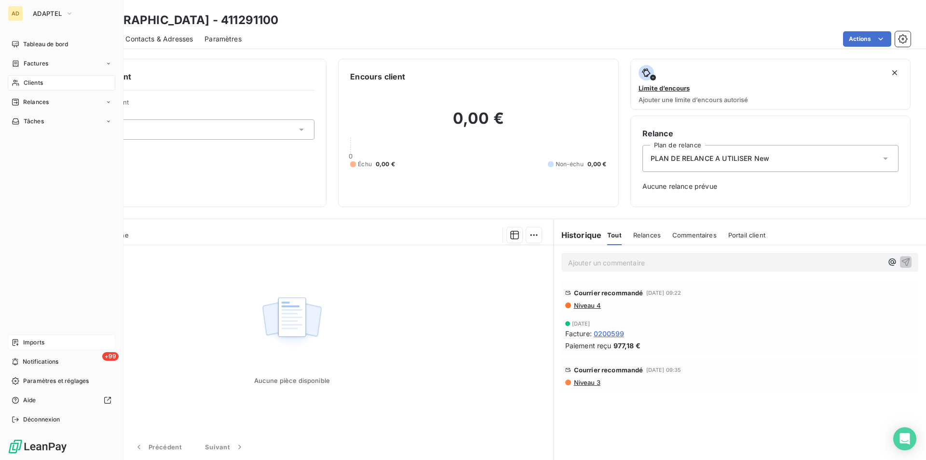
click at [16, 82] on icon at bounding box center [16, 83] width 8 height 8
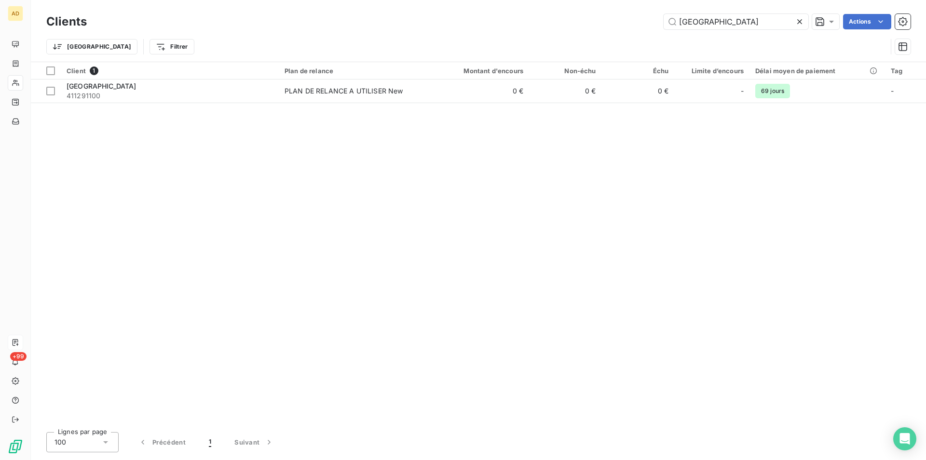
click at [798, 22] on icon at bounding box center [799, 22] width 10 height 10
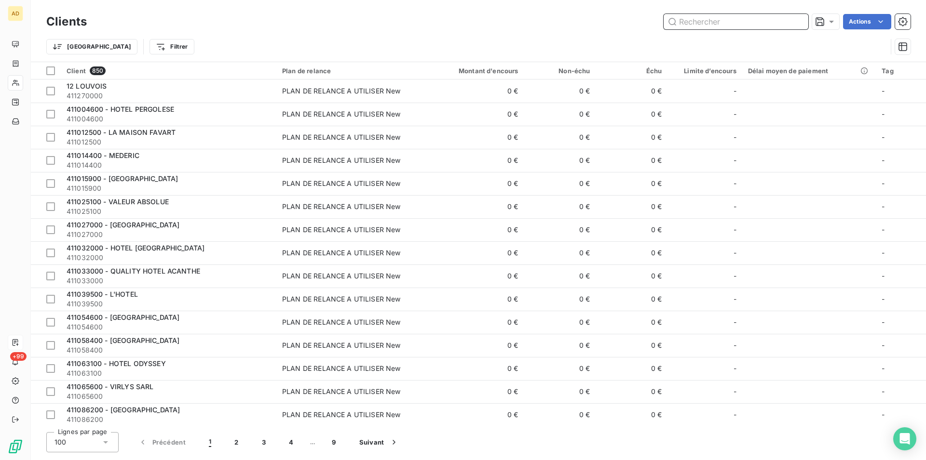
click at [785, 16] on input "text" at bounding box center [735, 21] width 145 height 15
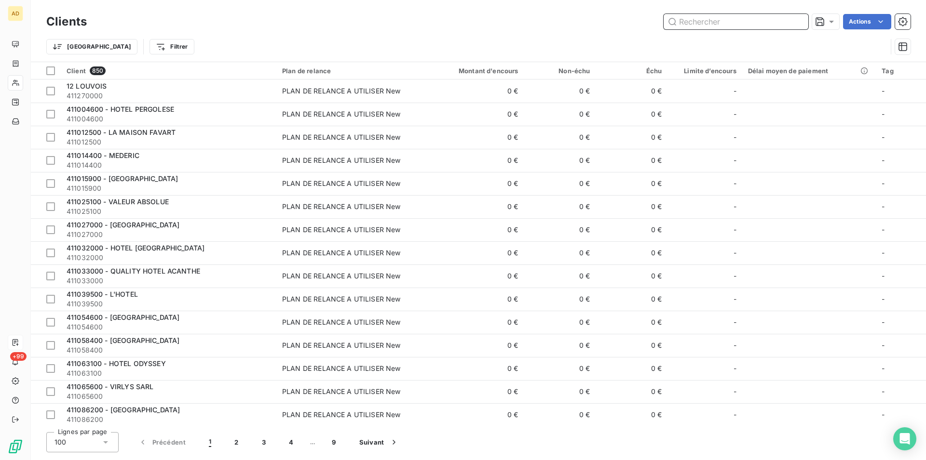
click at [785, 16] on input "text" at bounding box center [735, 21] width 145 height 15
paste input "[PERSON_NAME]"
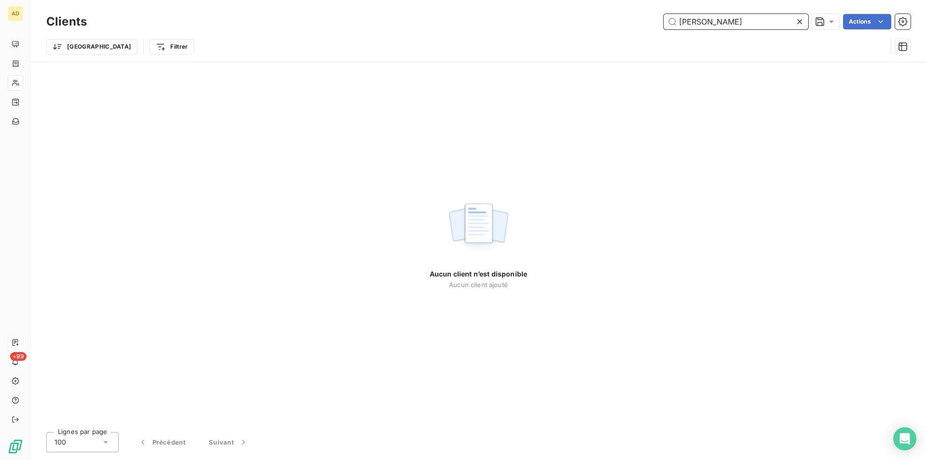
drag, startPoint x: 720, startPoint y: 21, endPoint x: 609, endPoint y: 20, distance: 110.9
click at [663, 20] on input "[PERSON_NAME]" at bounding box center [735, 21] width 145 height 15
click at [676, 15] on input "DIOR COUTURE" at bounding box center [735, 21] width 145 height 15
type input "DIOR COUTURE"
click at [795, 21] on icon at bounding box center [799, 22] width 10 height 10
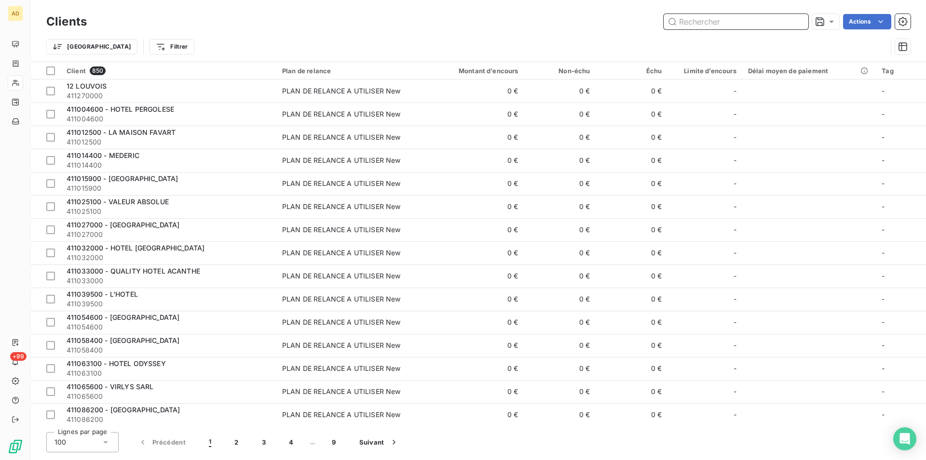
click at [755, 24] on input "text" at bounding box center [735, 21] width 145 height 15
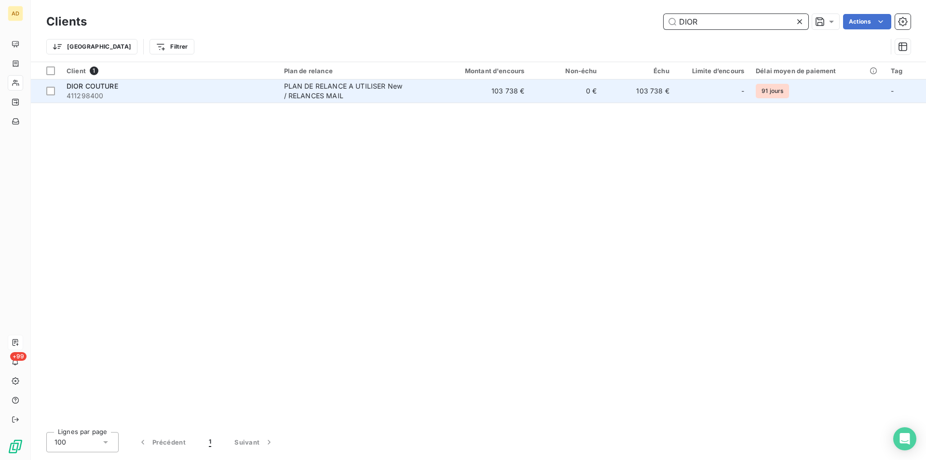
type input "DIOR"
click at [445, 82] on td "103 738 €" at bounding box center [481, 91] width 97 height 23
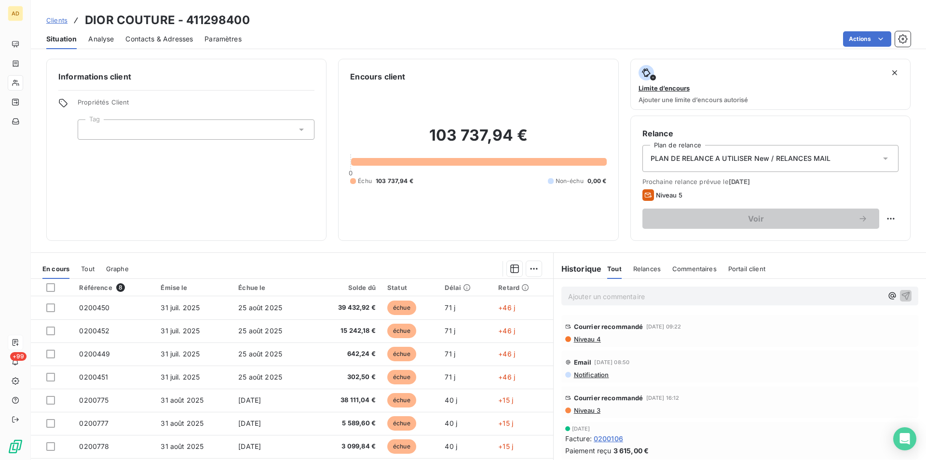
click at [94, 183] on div "Informations client Propriétés Client Tag" at bounding box center [186, 150] width 280 height 182
click at [290, 194] on div "Informations client Propriétés Client Tag" at bounding box center [186, 150] width 280 height 182
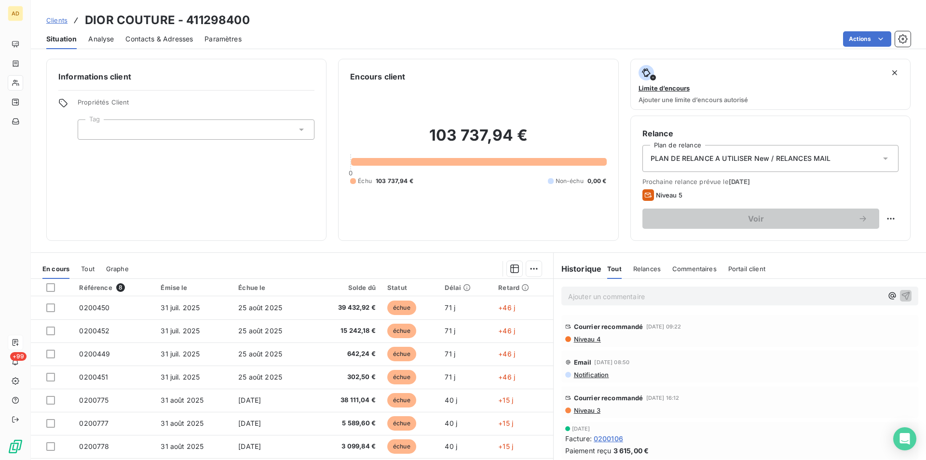
click at [167, 171] on div "Informations client Propriétés Client Tag" at bounding box center [186, 150] width 280 height 182
click at [215, 252] on div "Informations client Propriétés Client Tag Encours client 103 737,94 € 0 Échu 10…" at bounding box center [478, 256] width 895 height 407
click at [173, 243] on div "Informations client Propriétés Client Tag Encours client 103 737,94 € 0 Échu 10…" at bounding box center [478, 256] width 895 height 407
click at [350, 201] on div "103 737,94 € 0 Échu 103 737,94 € Non-échu 0,00 €" at bounding box center [478, 155] width 256 height 147
drag, startPoint x: 920, startPoint y: 97, endPoint x: 925, endPoint y: 123, distance: 26.6
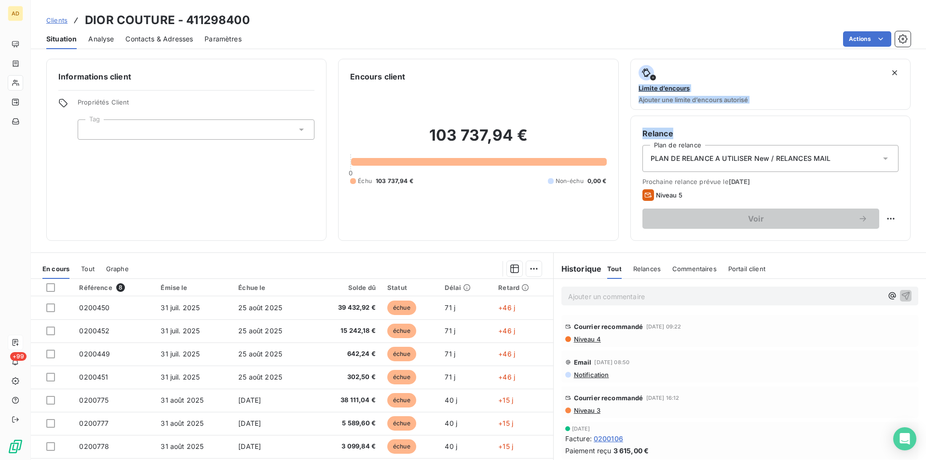
click at [925, 123] on div "Informations client Propriétés Client Tag Encours client 103 737,94 € 0 Échu 10…" at bounding box center [478, 256] width 895 height 407
click at [916, 134] on div "Informations client Propriétés Client Tag Encours client 103 737,94 € 0 Échu 10…" at bounding box center [478, 150] width 895 height 182
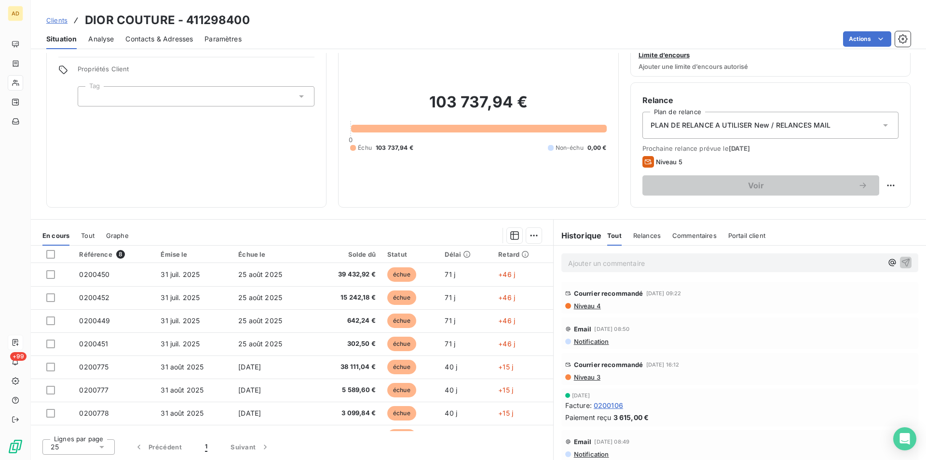
scroll to position [24, 0]
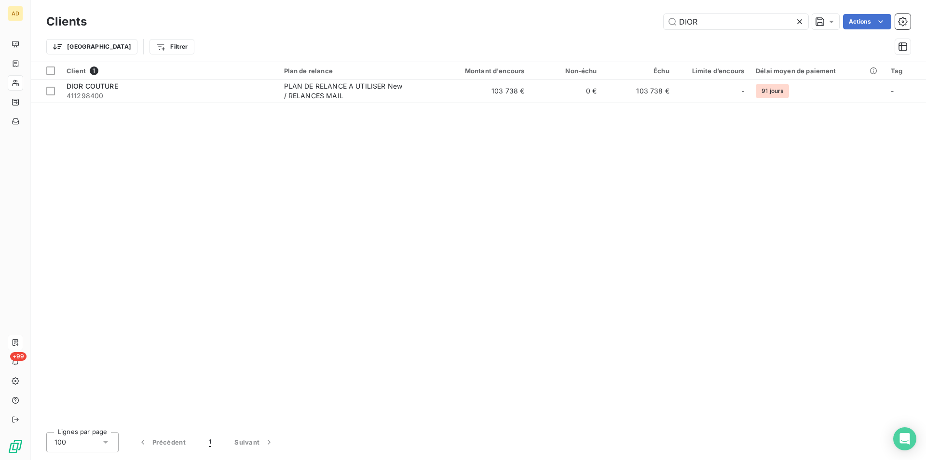
click at [546, 389] on div "Client 1 Plan de relance Montant d'encours Non-échu Échu Limite d’encours Délai…" at bounding box center [478, 243] width 895 height 363
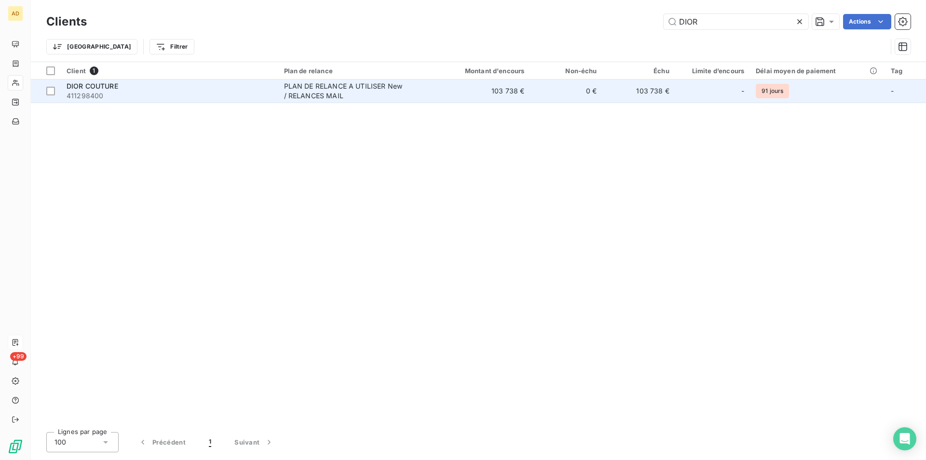
click at [258, 95] on span "411298400" at bounding box center [170, 96] width 206 height 10
